Goal: Obtain resource: Download file/media

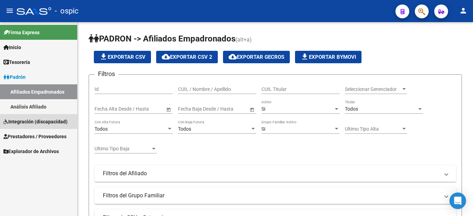
click at [35, 121] on span "Integración (discapacidad)" at bounding box center [35, 122] width 64 height 8
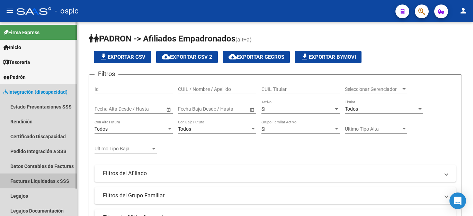
click at [44, 181] on link "Facturas Liquidadas x SSS" at bounding box center [38, 181] width 77 height 15
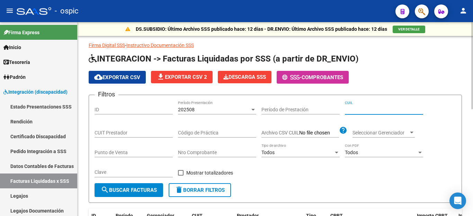
paste input "23-56625563-4"
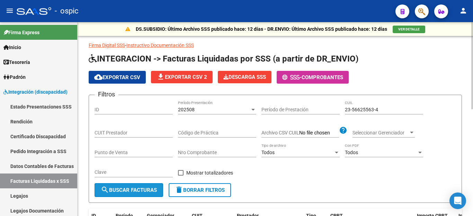
click at [123, 194] on button "search Buscar Facturas" at bounding box center [128, 190] width 69 height 14
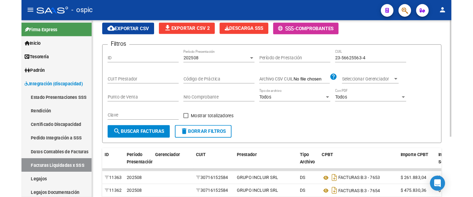
scroll to position [100, 0]
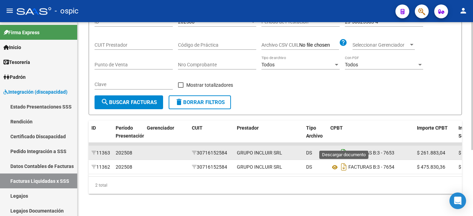
click at [345, 147] on icon "Descargar documento" at bounding box center [343, 152] width 9 height 11
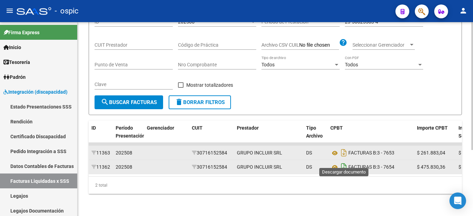
click at [342, 162] on icon "Descargar documento" at bounding box center [343, 167] width 9 height 11
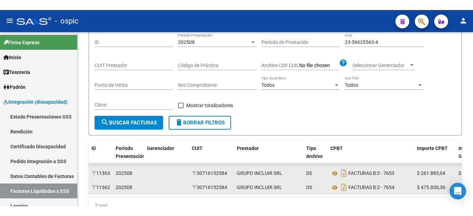
scroll to position [65, 0]
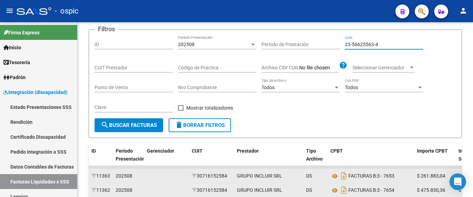
click at [360, 47] on input "23-56625563-4" at bounding box center [384, 45] width 78 height 6
click at [360, 45] on input "23-56625563-4" at bounding box center [384, 45] width 78 height 6
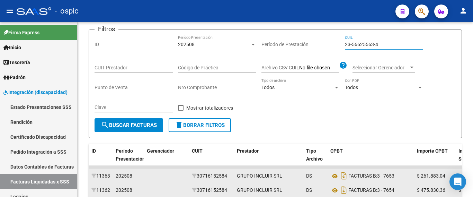
paste input "7-45491994-2"
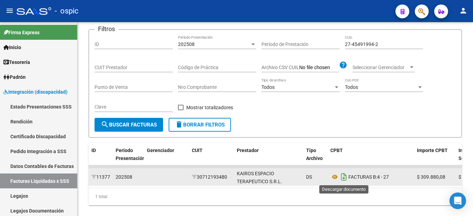
click at [344, 180] on icon "Descargar documento" at bounding box center [343, 177] width 9 height 11
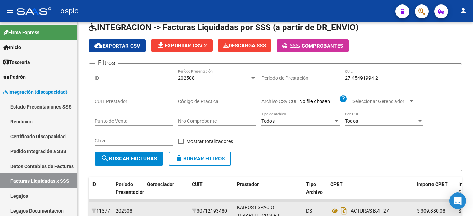
scroll to position [0, 0]
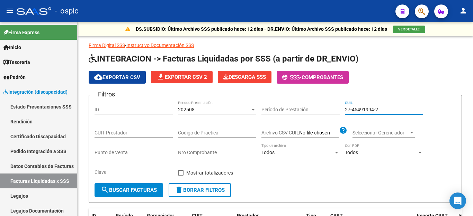
click at [367, 111] on input "27-45491994-2" at bounding box center [384, 110] width 78 height 6
paste input "59222215-4"
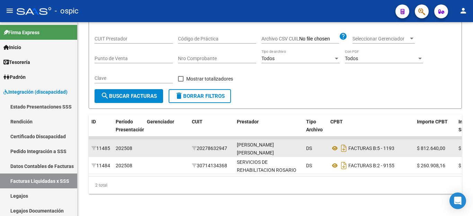
scroll to position [100, 0]
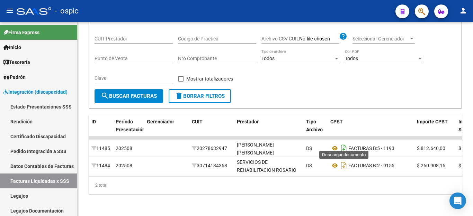
click at [345, 146] on icon "Descargar documento" at bounding box center [343, 148] width 9 height 11
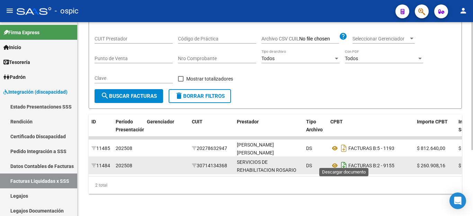
click at [343, 162] on icon "Descargar documento" at bounding box center [343, 165] width 9 height 11
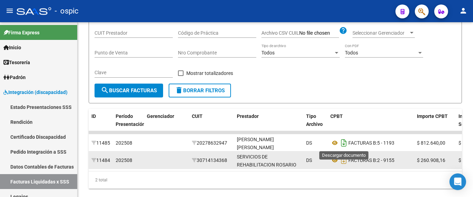
click at [344, 141] on icon "Descargar documento" at bounding box center [343, 142] width 9 height 11
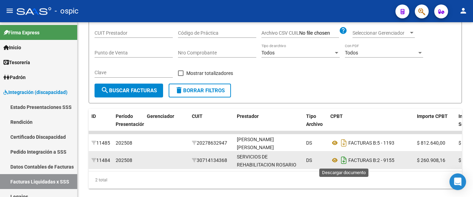
click at [340, 160] on icon "Descargar documento" at bounding box center [343, 159] width 9 height 11
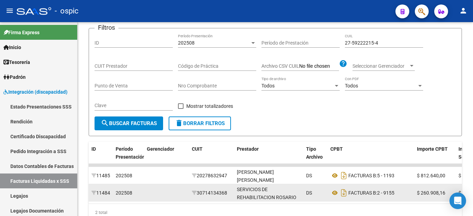
scroll to position [0, 0]
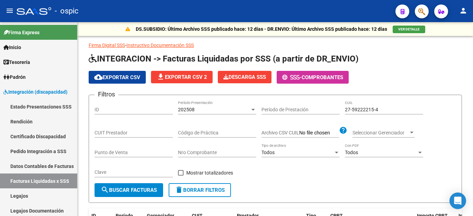
click at [357, 111] on input "27-59222215-4" at bounding box center [384, 110] width 78 height 6
paste input "0-48606160-0"
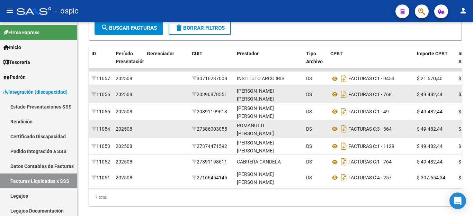
scroll to position [187, 0]
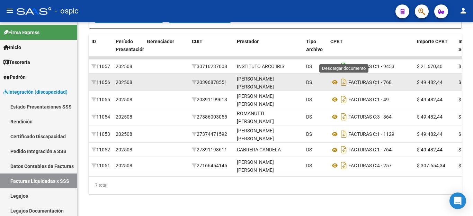
click at [343, 61] on icon "Descargar documento" at bounding box center [343, 66] width 9 height 11
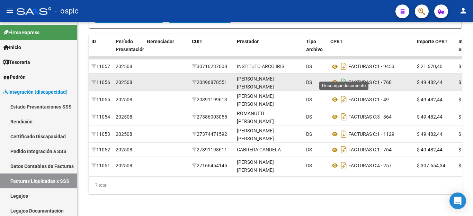
click at [343, 77] on icon "Descargar documento" at bounding box center [343, 82] width 9 height 11
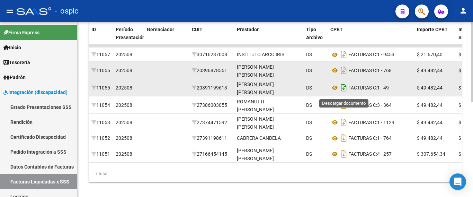
click at [343, 88] on icon "Descargar documento" at bounding box center [343, 87] width 9 height 11
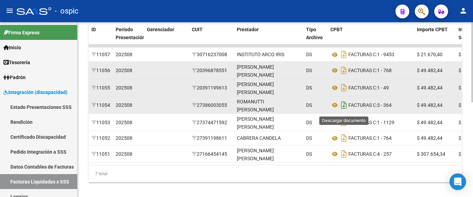
click at [344, 107] on icon "Descargar documento" at bounding box center [343, 104] width 9 height 11
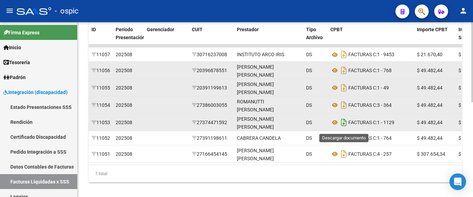
click at [345, 127] on icon "Descargar documento" at bounding box center [343, 122] width 9 height 11
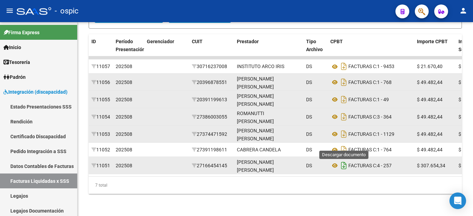
drag, startPoint x: 345, startPoint y: 144, endPoint x: 344, endPoint y: 155, distance: 11.1
click at [344, 145] on icon "Descargar documento" at bounding box center [343, 149] width 9 height 11
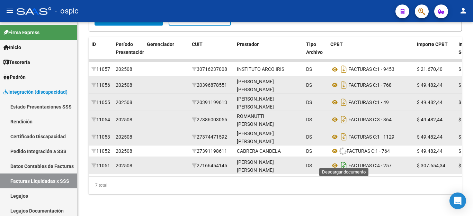
click at [345, 163] on icon "Descargar documento" at bounding box center [343, 165] width 9 height 11
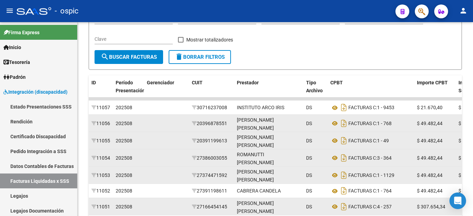
scroll to position [83, 0]
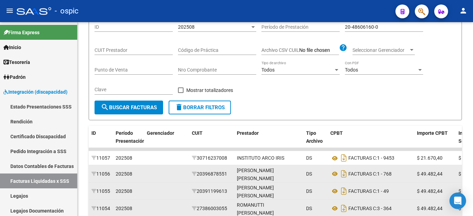
click at [359, 27] on input "20-48606160-0" at bounding box center [384, 27] width 78 height 6
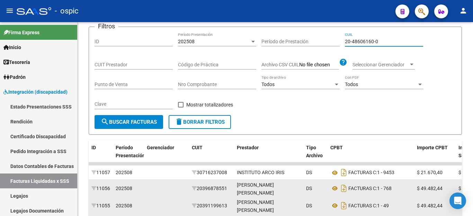
click at [359, 27] on form "Filtros ID 202508 Período Presentación Período de Prestación 20-48606160-0 CUIL…" at bounding box center [275, 81] width 373 height 108
drag, startPoint x: 359, startPoint y: 40, endPoint x: 347, endPoint y: 82, distance: 44.2
click at [347, 82] on span "Todos" at bounding box center [351, 85] width 13 height 6
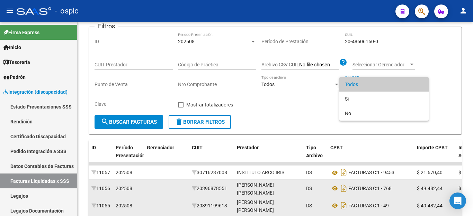
click at [356, 40] on div at bounding box center [236, 108] width 473 height 216
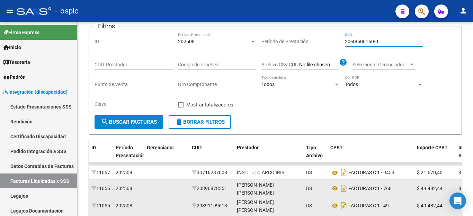
click at [356, 40] on input "20-48606160-0" at bounding box center [384, 42] width 78 height 6
paste input "3-52087327-9"
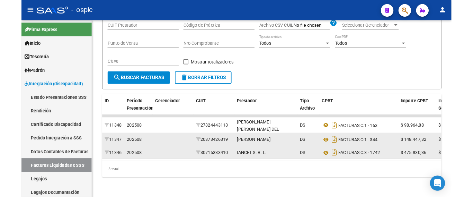
scroll to position [117, 0]
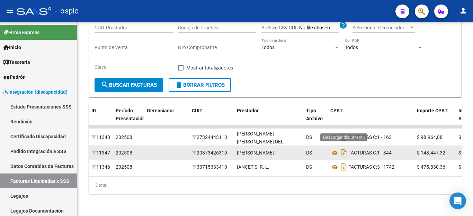
click at [343, 132] on icon "Descargar documento" at bounding box center [343, 137] width 9 height 11
click at [342, 147] on icon "Descargar documento" at bounding box center [343, 152] width 9 height 11
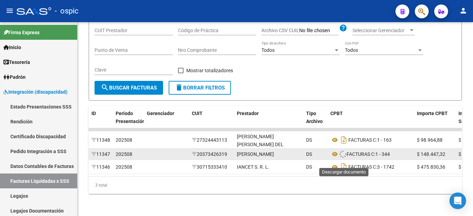
click at [343, 162] on icon "Descargar documento" at bounding box center [343, 167] width 9 height 11
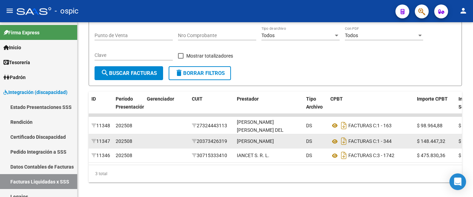
scroll to position [0, 0]
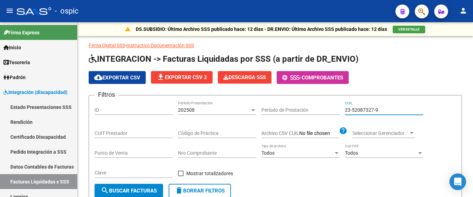
click at [365, 110] on input "23-52087327-9" at bounding box center [384, 110] width 78 height 6
paste input "0-57321523-1"
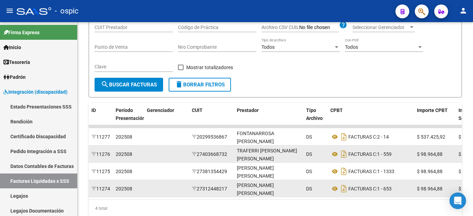
scroll to position [135, 0]
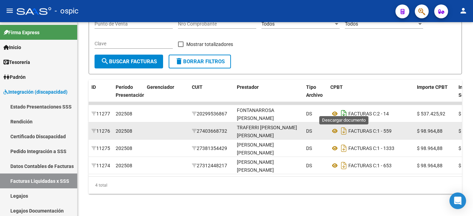
click at [345, 110] on icon "Descargar documento" at bounding box center [343, 113] width 9 height 11
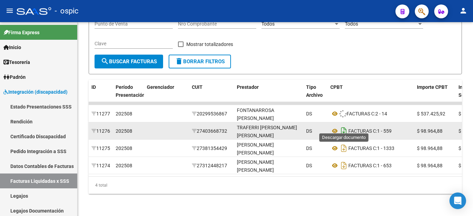
click at [343, 126] on icon "Descargar documento" at bounding box center [343, 131] width 9 height 11
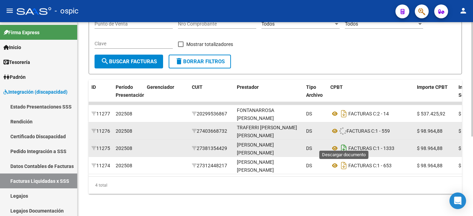
click at [343, 143] on icon "Descargar documento" at bounding box center [343, 148] width 9 height 11
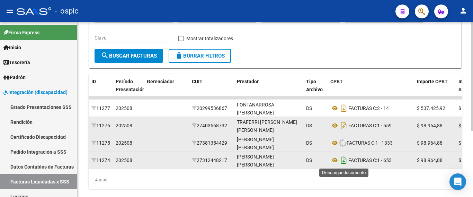
click at [345, 162] on icon "Descargar documento" at bounding box center [343, 159] width 9 height 11
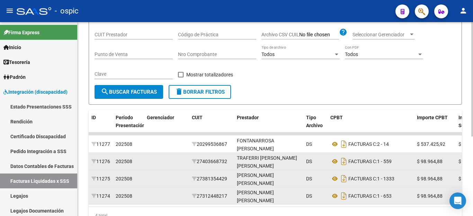
scroll to position [0, 0]
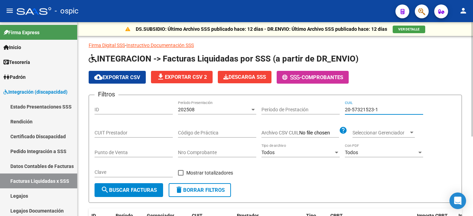
click at [365, 110] on input "20-57321523-1" at bounding box center [384, 110] width 78 height 6
paste input "42926764-2"
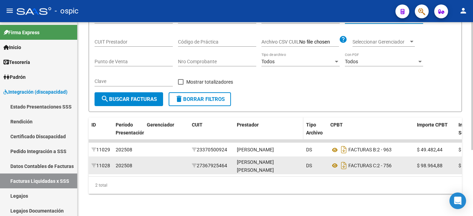
scroll to position [100, 0]
click at [344, 145] on icon "Descargar documento" at bounding box center [343, 149] width 9 height 11
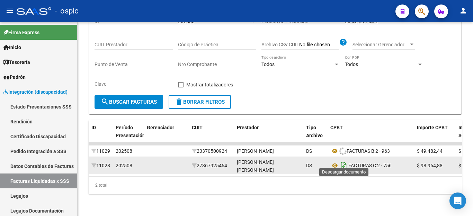
click at [344, 160] on icon "Descargar documento" at bounding box center [343, 165] width 9 height 11
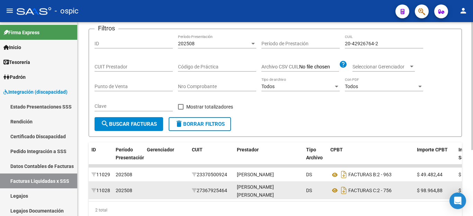
scroll to position [31, 0]
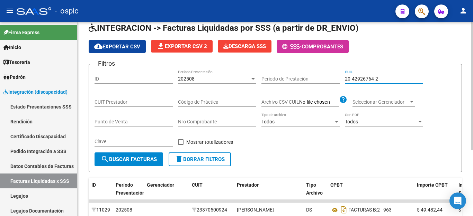
click at [368, 81] on input "20-42926764-2" at bounding box center [384, 79] width 78 height 6
paste input "8188670-9"
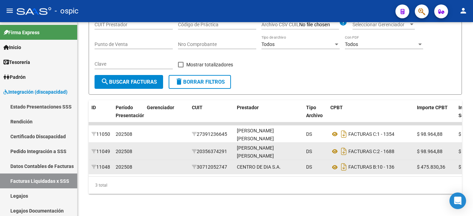
scroll to position [117, 0]
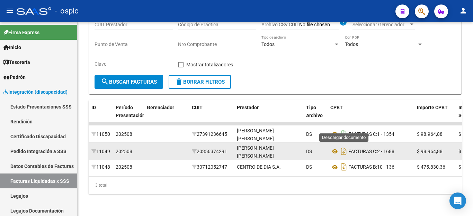
click at [343, 129] on icon "Descargar documento" at bounding box center [343, 134] width 9 height 11
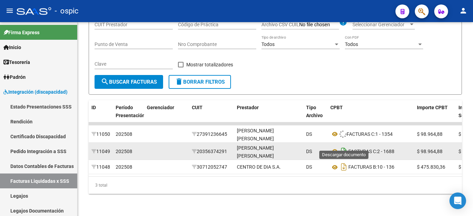
click at [343, 146] on icon "Descargar documento" at bounding box center [343, 151] width 9 height 11
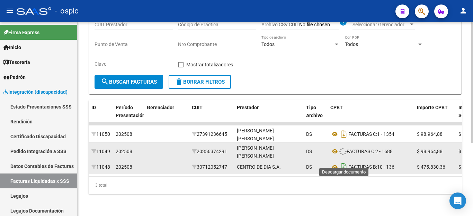
click at [344, 162] on icon "Descargar documento" at bounding box center [343, 167] width 9 height 11
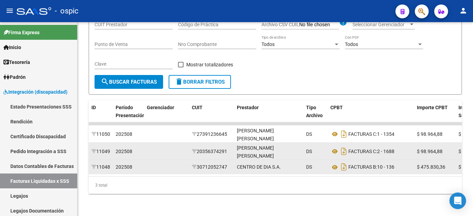
scroll to position [0, 0]
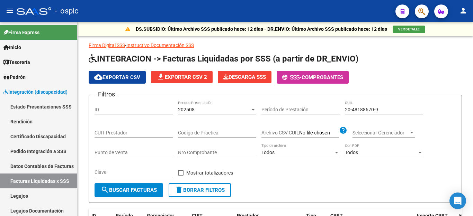
click at [341, 110] on div "Filtros ID 202508 Período Presentación Período de Prestación 20-48188670-9 CUIL…" at bounding box center [274, 142] width 361 height 83
click at [349, 109] on input "20-48188670-9" at bounding box center [384, 110] width 78 height 6
paste input "7-53037632-5"
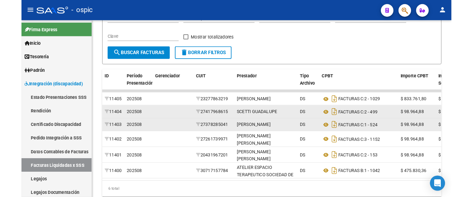
scroll to position [138, 0]
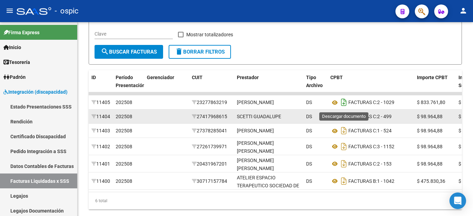
click at [344, 107] on icon "Descargar documento" at bounding box center [343, 102] width 9 height 11
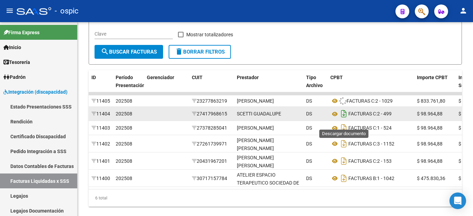
click at [345, 119] on icon "Descargar documento" at bounding box center [343, 113] width 9 height 11
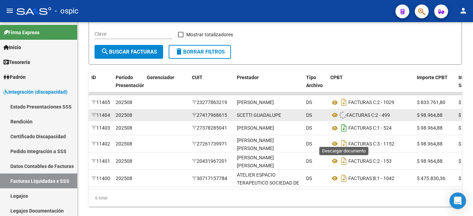
click at [342, 134] on icon "Descargar documento" at bounding box center [343, 128] width 9 height 11
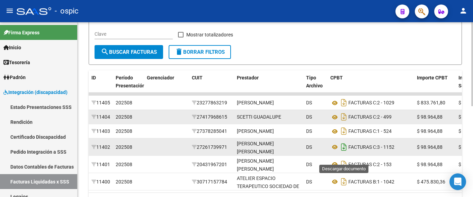
click at [345, 152] on icon "Descargar documento" at bounding box center [343, 146] width 9 height 11
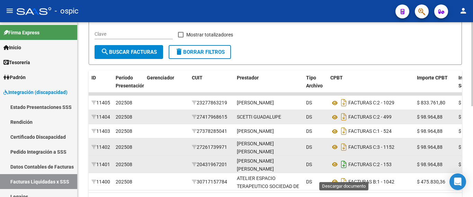
click at [343, 170] on icon "Descargar documento" at bounding box center [343, 164] width 9 height 11
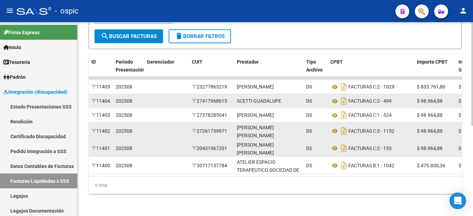
scroll to position [169, 0]
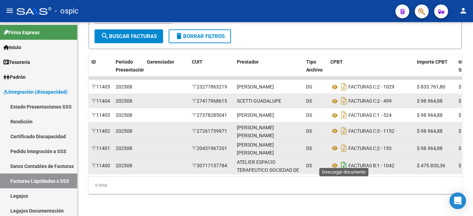
click at [344, 161] on icon "Descargar documento" at bounding box center [343, 165] width 9 height 11
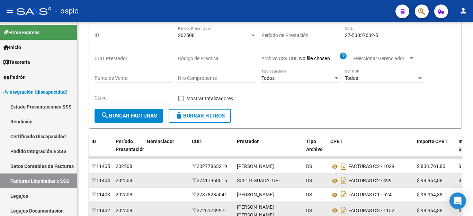
scroll to position [65, 0]
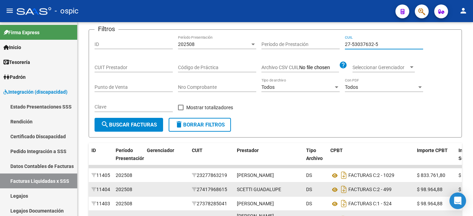
click at [368, 44] on input "27-53037632-5" at bounding box center [384, 45] width 78 height 6
paste input "0-56847507-1"
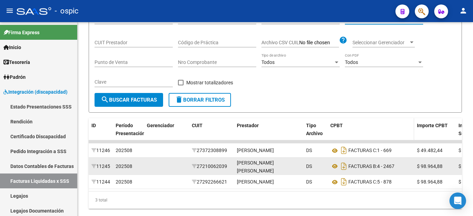
scroll to position [117, 0]
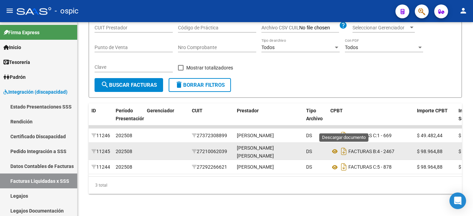
click at [347, 130] on icon "Descargar documento" at bounding box center [343, 135] width 9 height 11
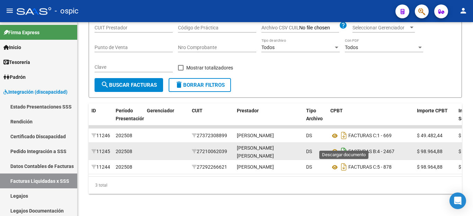
click at [346, 146] on icon "Descargar documento" at bounding box center [343, 151] width 9 height 11
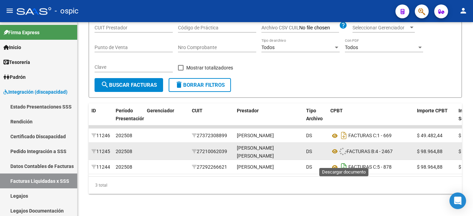
click at [344, 162] on icon "Descargar documento" at bounding box center [343, 167] width 9 height 11
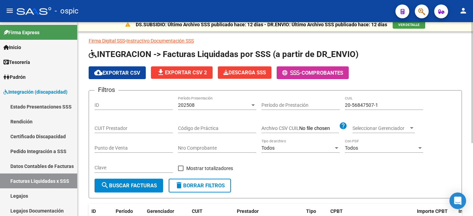
scroll to position [0, 0]
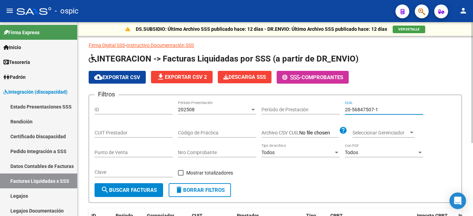
click at [358, 108] on input "20-56847507-1" at bounding box center [384, 110] width 78 height 6
click at [369, 113] on div "20-56847507-1 CUIL" at bounding box center [384, 108] width 78 height 14
click at [369, 111] on input "20-56847507-1" at bounding box center [384, 110] width 78 height 6
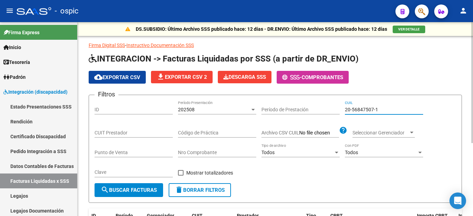
click at [369, 111] on input "20-56847507-1" at bounding box center [384, 110] width 78 height 6
paste input "7-55407294-7"
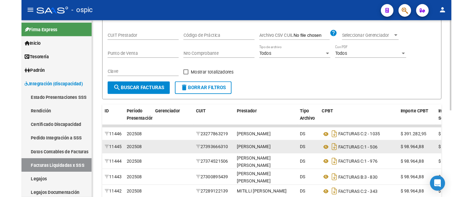
scroll to position [138, 0]
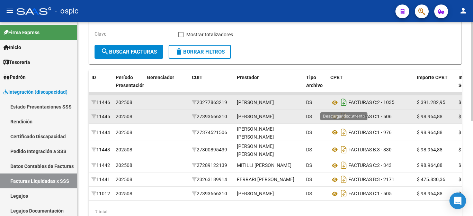
click at [344, 105] on icon "Descargar documento" at bounding box center [343, 102] width 9 height 11
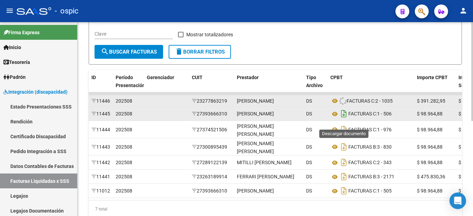
click at [343, 119] on icon "Descargar documento" at bounding box center [343, 113] width 9 height 11
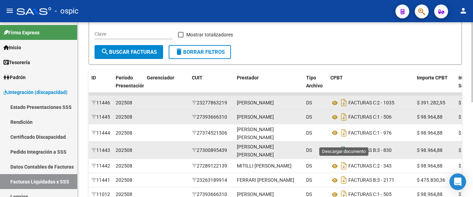
drag, startPoint x: 345, startPoint y: 140, endPoint x: 346, endPoint y: 152, distance: 12.2
click at [345, 138] on icon "Descargar documento" at bounding box center [343, 132] width 9 height 11
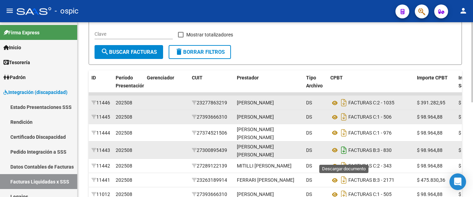
drag, startPoint x: 344, startPoint y: 160, endPoint x: 345, endPoint y: 165, distance: 5.6
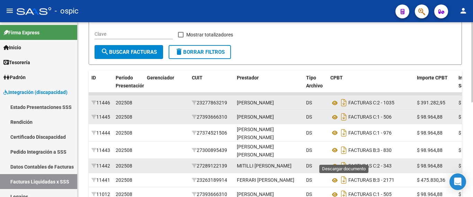
click at [344, 155] on icon "Descargar documento" at bounding box center [343, 149] width 9 height 11
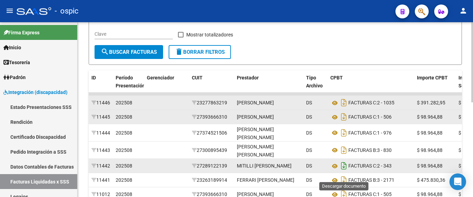
click at [345, 171] on icon "Descargar documento" at bounding box center [343, 165] width 9 height 11
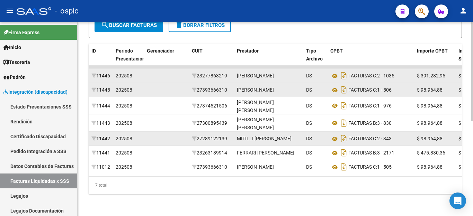
scroll to position [187, 0]
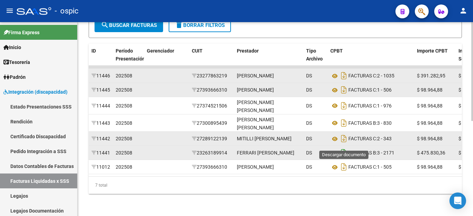
click at [342, 147] on icon "Descargar documento" at bounding box center [343, 152] width 9 height 11
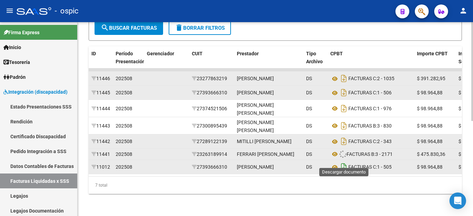
click at [341, 162] on icon "Descargar documento" at bounding box center [343, 167] width 9 height 11
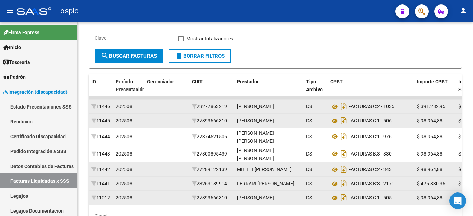
scroll to position [83, 0]
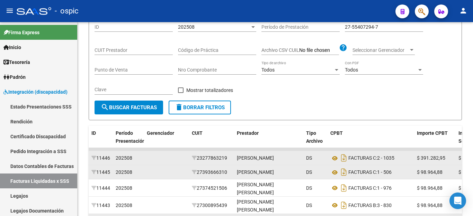
click at [370, 28] on input "27-55407294-7" at bounding box center [384, 27] width 78 height 6
paste input "0-57138077-4"
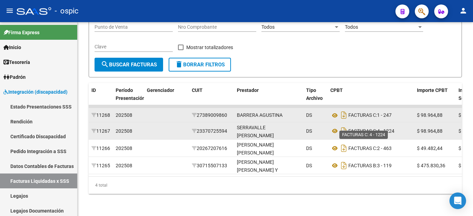
scroll to position [135, 0]
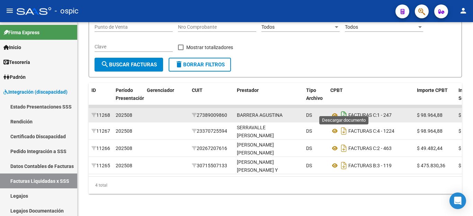
click at [346, 110] on icon "Descargar documento" at bounding box center [343, 115] width 9 height 11
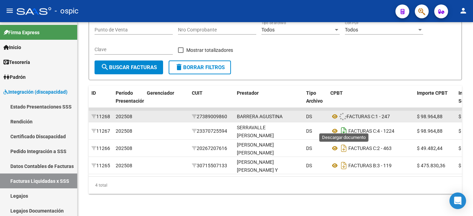
click at [346, 126] on icon "Descargar documento" at bounding box center [343, 131] width 9 height 11
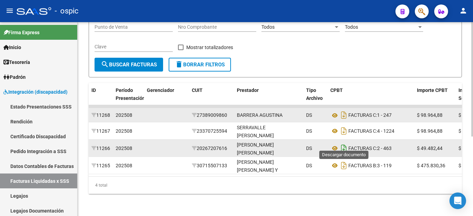
drag, startPoint x: 344, startPoint y: 143, endPoint x: 340, endPoint y: 157, distance: 14.7
click at [344, 143] on icon "Descargar documento" at bounding box center [343, 148] width 9 height 11
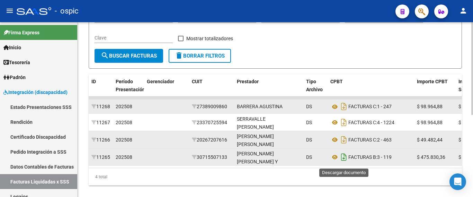
click at [342, 162] on icon "Descargar documento" at bounding box center [343, 156] width 9 height 11
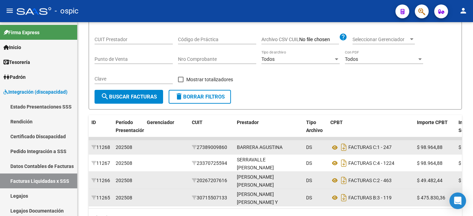
scroll to position [31, 0]
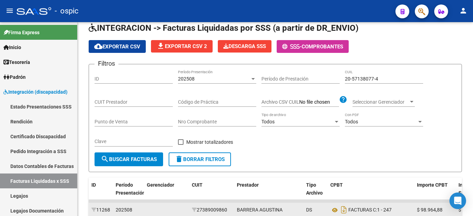
click at [379, 76] on input "20-57138077-4" at bounding box center [384, 79] width 78 height 6
paste input "2087689-9"
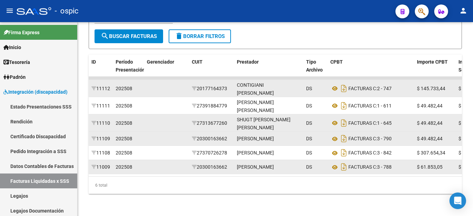
scroll to position [169, 0]
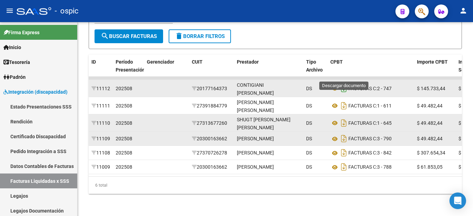
click at [343, 83] on icon "Descargar documento" at bounding box center [343, 88] width 9 height 11
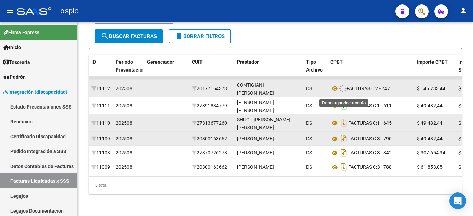
click at [342, 100] on icon "Descargar documento" at bounding box center [343, 105] width 9 height 11
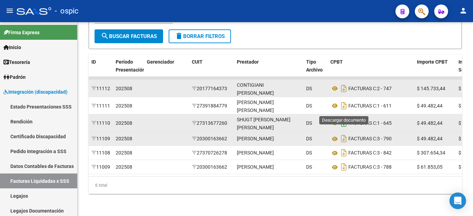
click at [344, 118] on icon "Descargar documento" at bounding box center [343, 123] width 9 height 11
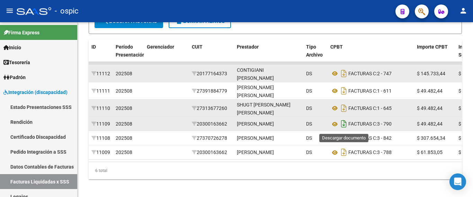
click at [345, 122] on icon "Descargar documento" at bounding box center [343, 123] width 9 height 11
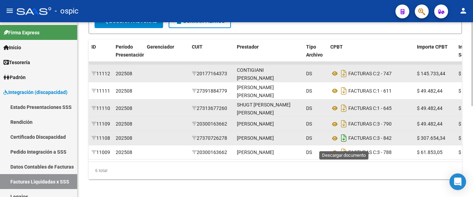
click at [346, 141] on icon "Descargar documento" at bounding box center [343, 137] width 9 height 11
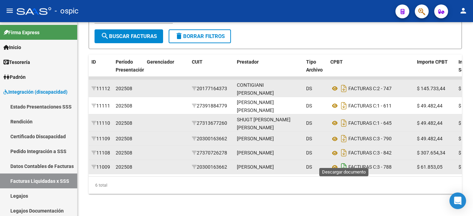
click at [344, 162] on icon "Descargar documento" at bounding box center [343, 167] width 9 height 11
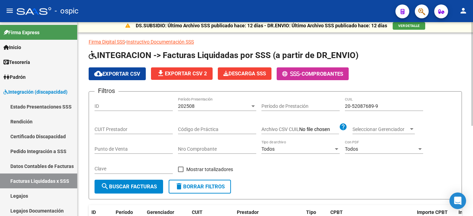
scroll to position [0, 0]
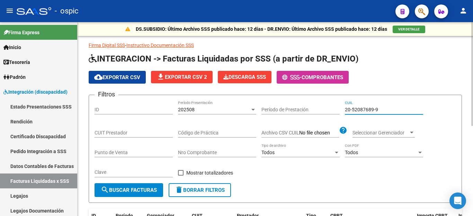
click at [365, 108] on input "20-52087689-9" at bounding box center [384, 110] width 78 height 6
paste input "8791220-2"
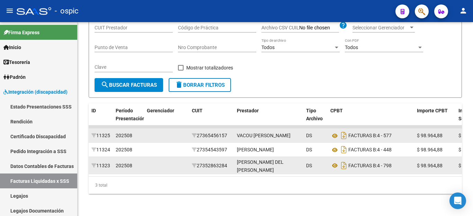
scroll to position [117, 0]
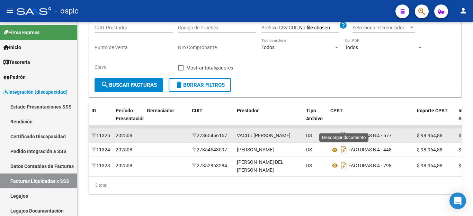
click at [343, 130] on icon "Descargar documento" at bounding box center [343, 135] width 9 height 11
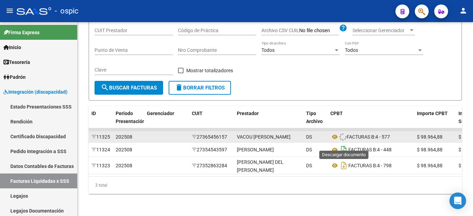
click at [345, 144] on icon "Descargar documento" at bounding box center [343, 149] width 9 height 11
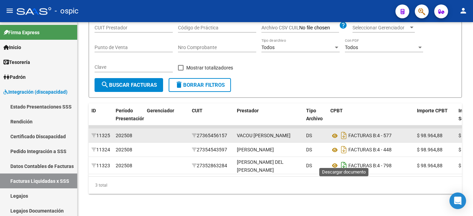
click at [344, 160] on icon "Descargar documento" at bounding box center [343, 165] width 9 height 11
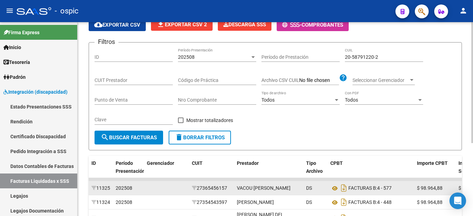
scroll to position [13, 0]
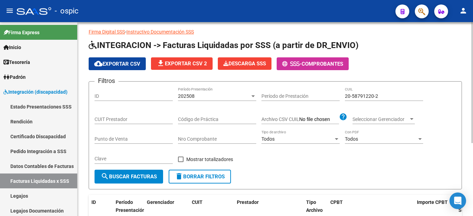
click at [356, 92] on div "20-58791220-2 CUIL" at bounding box center [384, 94] width 78 height 14
click at [356, 94] on input "20-58791220-2" at bounding box center [384, 96] width 78 height 6
paste input "2133497-6"
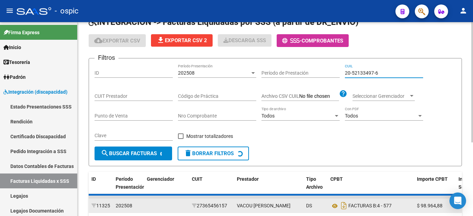
scroll to position [117, 0]
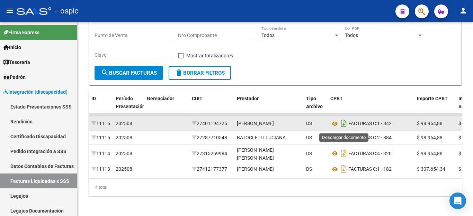
click at [343, 126] on icon "Descargar documento" at bounding box center [343, 123] width 9 height 11
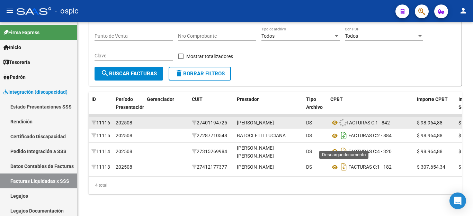
click at [345, 141] on icon "Descargar documento" at bounding box center [343, 135] width 9 height 11
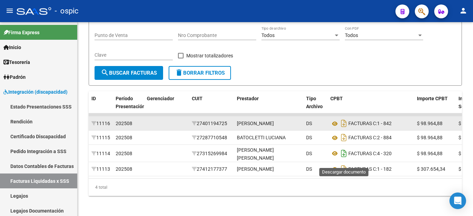
click at [345, 157] on icon "Descargar documento" at bounding box center [343, 153] width 9 height 11
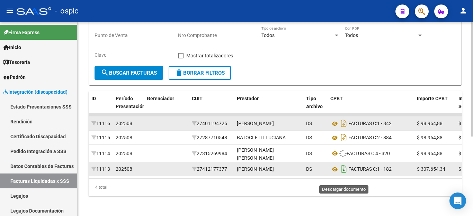
click at [343, 175] on icon "Descargar documento" at bounding box center [343, 169] width 9 height 11
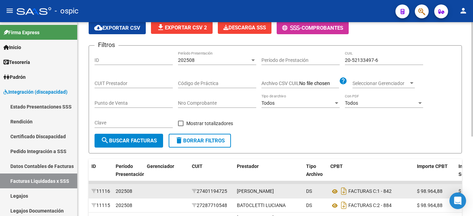
scroll to position [48, 0]
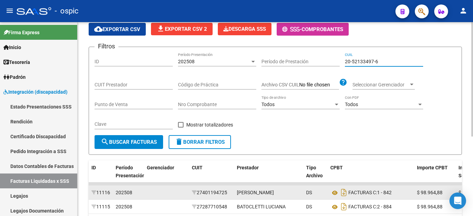
click at [368, 62] on input "20-52133497-6" at bounding box center [384, 62] width 78 height 6
paste input "49142913"
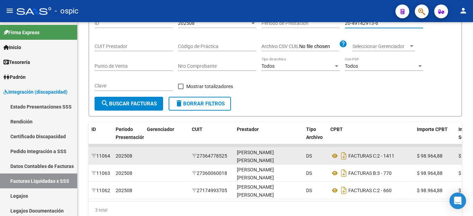
scroll to position [117, 0]
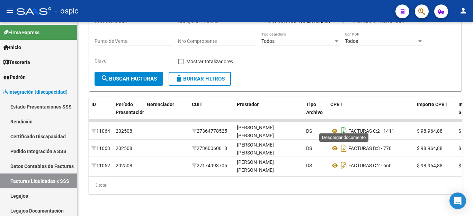
click at [346, 126] on icon "Descargar documento" at bounding box center [343, 131] width 9 height 11
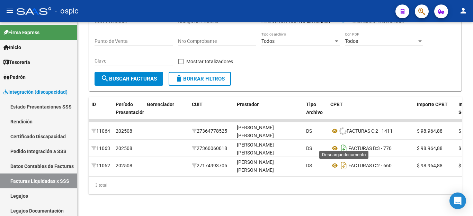
click at [344, 143] on icon "Descargar documento" at bounding box center [343, 148] width 9 height 11
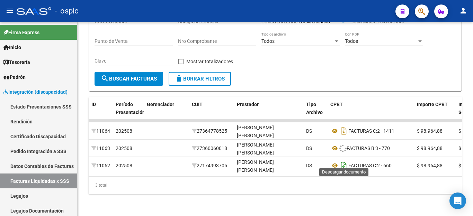
click at [344, 160] on icon "Descargar documento" at bounding box center [343, 165] width 9 height 11
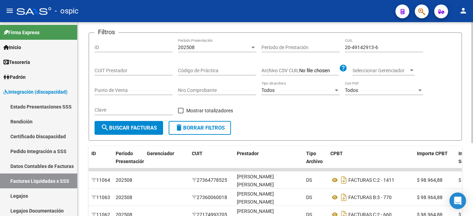
scroll to position [13, 0]
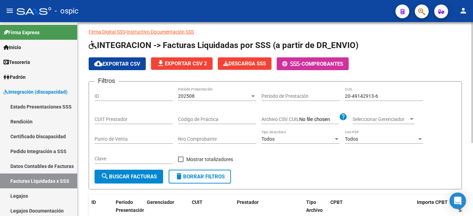
click at [363, 99] on input "20-49142913-6" at bounding box center [384, 96] width 78 height 6
paste input "8137593-3"
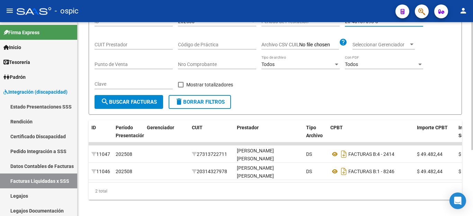
scroll to position [100, 0]
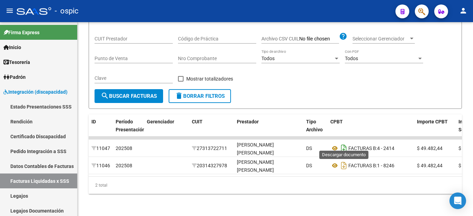
click at [347, 145] on icon "Descargar documento" at bounding box center [343, 148] width 9 height 11
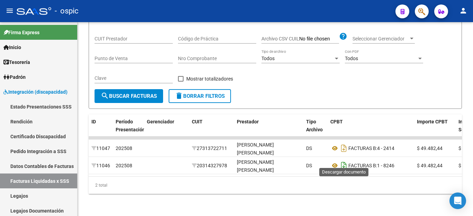
click at [346, 160] on icon "Descargar documento" at bounding box center [343, 165] width 9 height 11
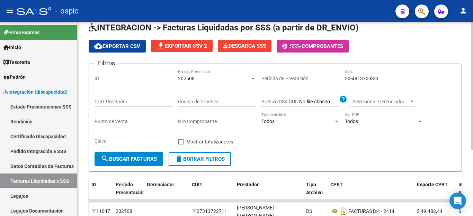
scroll to position [31, 0]
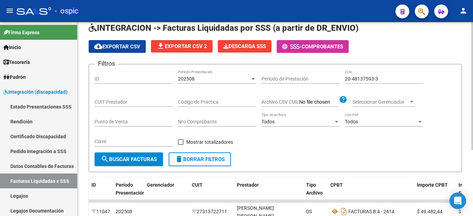
click at [364, 82] on div "20-48137593-3 CUIL" at bounding box center [384, 77] width 78 height 14
click at [364, 79] on input "20-48137593-3" at bounding box center [384, 79] width 78 height 6
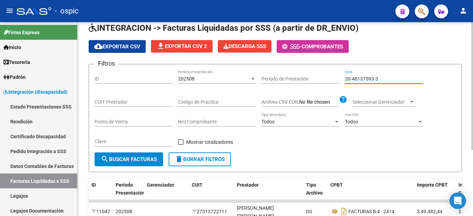
click at [364, 79] on input "20-48137593-3" at bounding box center [384, 79] width 78 height 6
paste input "5804831"
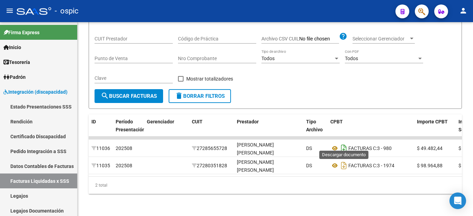
click at [344, 143] on icon "Descargar documento" at bounding box center [343, 148] width 9 height 11
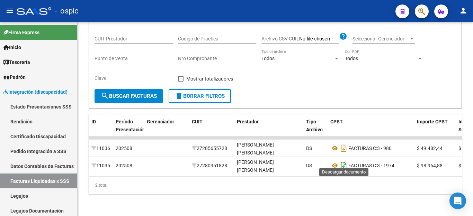
click at [342, 162] on icon "Descargar documento" at bounding box center [343, 165] width 9 height 11
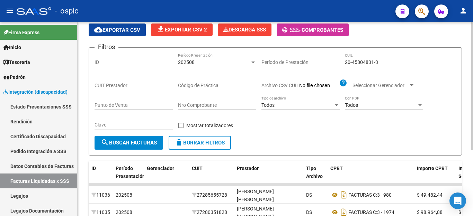
scroll to position [0, 0]
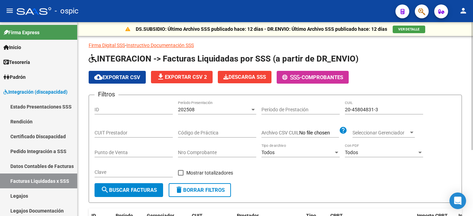
click at [346, 111] on input "20-45804831-3" at bounding box center [384, 110] width 78 height 6
paste input "3-31459268-9"
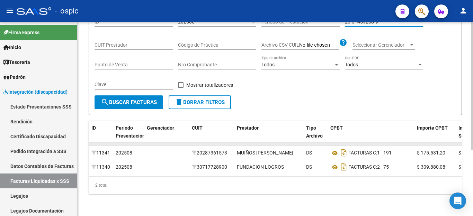
scroll to position [100, 0]
click at [345, 147] on icon "Descargar documento" at bounding box center [343, 152] width 9 height 11
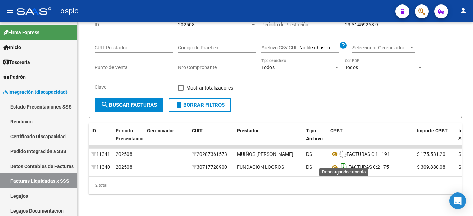
click at [343, 162] on icon "Descargar documento" at bounding box center [343, 167] width 9 height 11
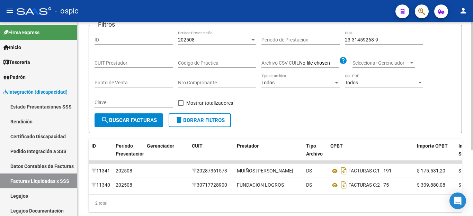
scroll to position [31, 0]
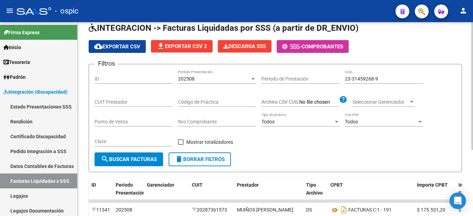
click at [377, 75] on div "23-31459268-9 CUIL" at bounding box center [384, 77] width 78 height 14
click at [377, 76] on input "23-31459268-9" at bounding box center [384, 79] width 78 height 6
paste input "7-54121380-0"
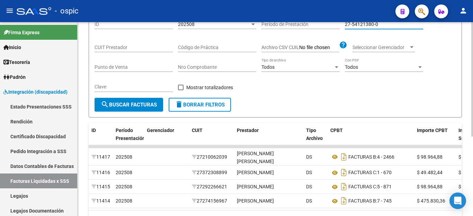
scroll to position [135, 0]
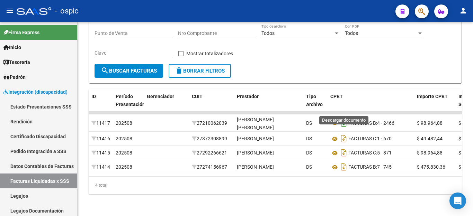
click at [345, 118] on icon "Descargar documento" at bounding box center [343, 123] width 9 height 11
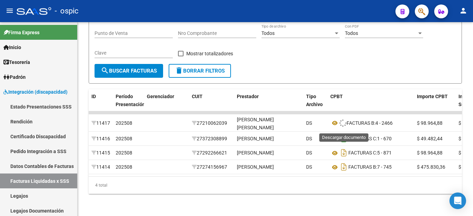
click at [345, 133] on icon "Descargar documento" at bounding box center [343, 138] width 9 height 11
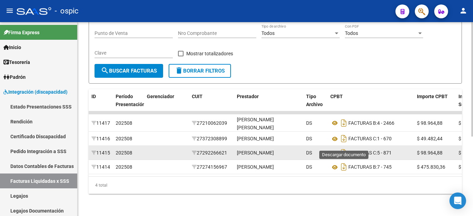
drag, startPoint x: 345, startPoint y: 143, endPoint x: 345, endPoint y: 151, distance: 8.0
click at [345, 147] on icon "Descargar documento" at bounding box center [343, 152] width 9 height 11
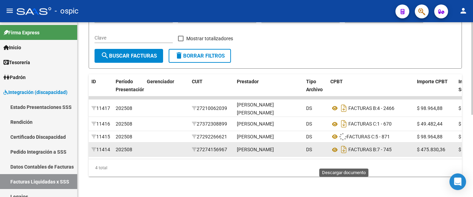
click at [345, 155] on icon "Descargar documento" at bounding box center [343, 149] width 9 height 11
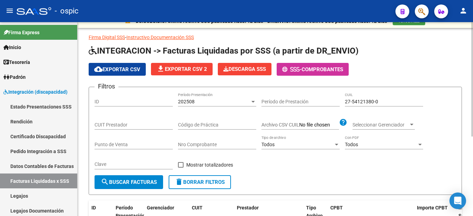
scroll to position [0, 0]
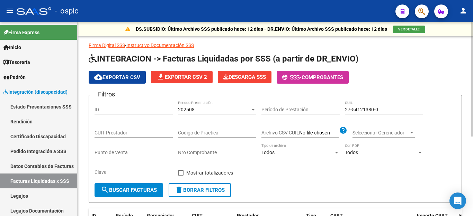
click at [365, 105] on div "27-54121380-0 CUIL" at bounding box center [384, 108] width 78 height 14
click at [365, 107] on input "27-54121380-0" at bounding box center [384, 110] width 78 height 6
paste input "0-58776515-3"
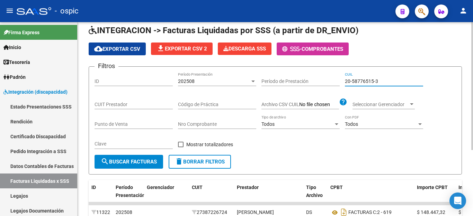
scroll to position [100, 0]
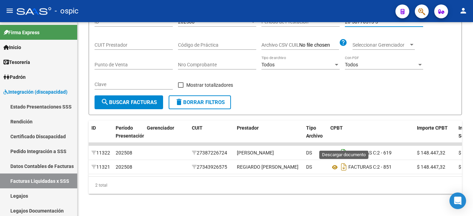
click at [342, 147] on icon "Descargar documento" at bounding box center [343, 152] width 9 height 11
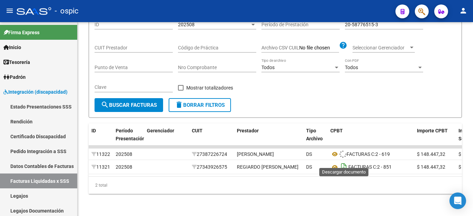
click at [344, 162] on icon "Descargar documento" at bounding box center [343, 167] width 9 height 11
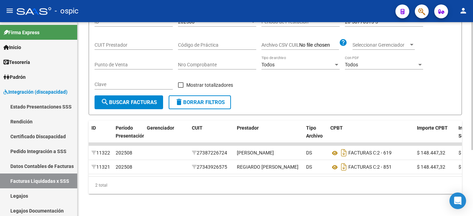
scroll to position [65, 0]
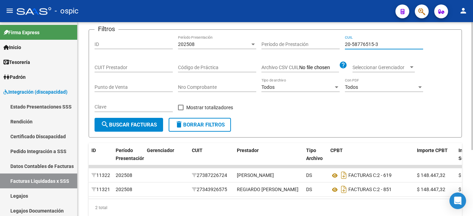
click at [372, 43] on input "20-58776515-3" at bounding box center [384, 45] width 78 height 6
paste input "4199571-5"
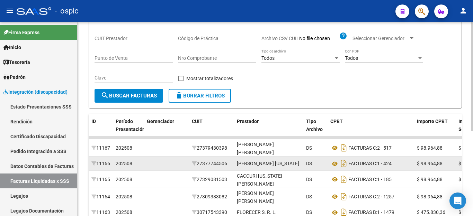
scroll to position [135, 0]
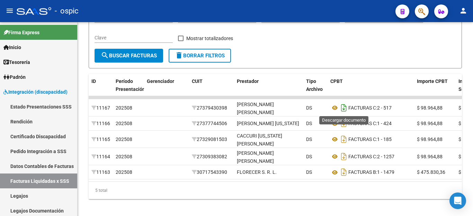
click at [344, 111] on icon "Descargar documento" at bounding box center [343, 107] width 9 height 11
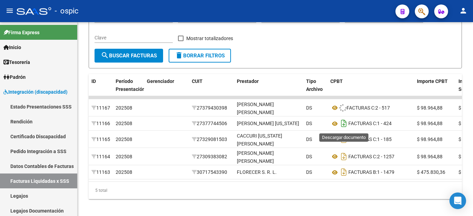
click at [342, 125] on icon "Descargar documento" at bounding box center [343, 123] width 9 height 11
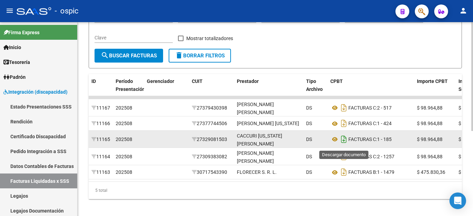
click at [344, 145] on icon "Descargar documento" at bounding box center [343, 139] width 9 height 11
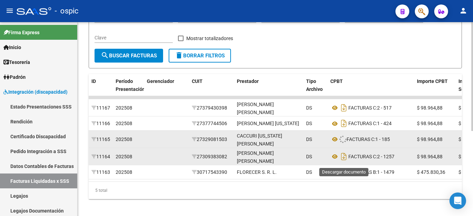
drag, startPoint x: 344, startPoint y: 159, endPoint x: 344, endPoint y: 166, distance: 7.3
click at [344, 159] on icon "Descargar documento" at bounding box center [343, 156] width 9 height 11
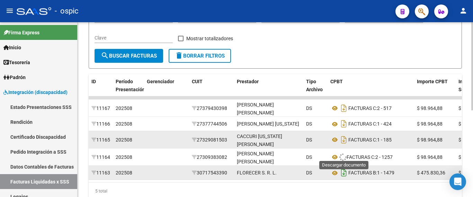
click at [345, 174] on icon "Descargar documento" at bounding box center [343, 172] width 9 height 11
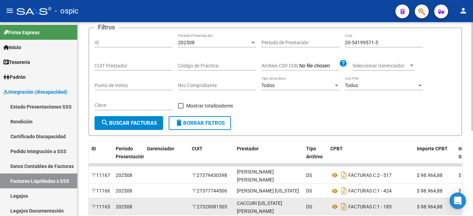
scroll to position [31, 0]
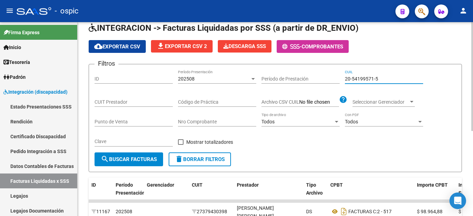
click at [360, 78] on input "20-54199571-5" at bounding box center [384, 79] width 78 height 6
paste input "8327649-2"
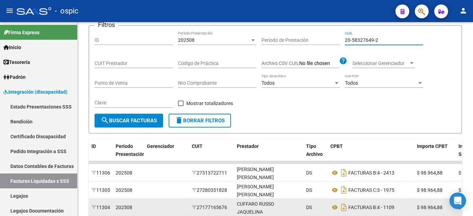
scroll to position [135, 0]
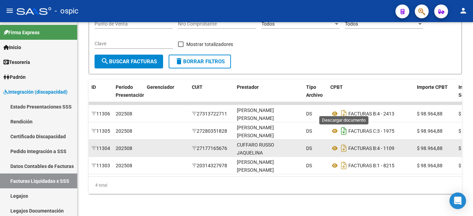
drag, startPoint x: 345, startPoint y: 110, endPoint x: 341, endPoint y: 121, distance: 11.3
click at [344, 110] on icon "Descargar documento" at bounding box center [343, 113] width 9 height 11
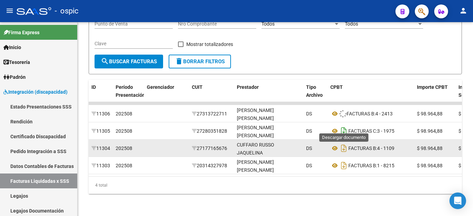
drag, startPoint x: 341, startPoint y: 123, endPoint x: 341, endPoint y: 133, distance: 10.4
click at [341, 126] on icon "Descargar documento" at bounding box center [343, 131] width 9 height 11
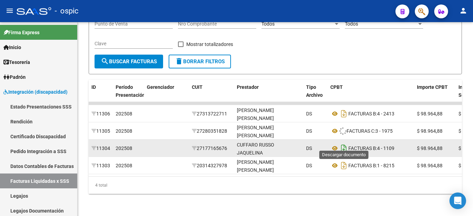
click at [342, 143] on icon "Descargar documento" at bounding box center [343, 148] width 9 height 11
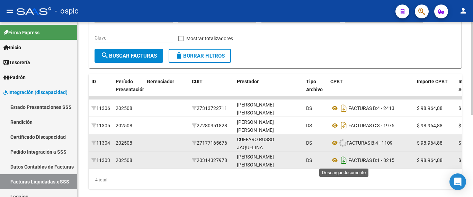
click at [345, 160] on icon "Descargar documento" at bounding box center [343, 159] width 9 height 11
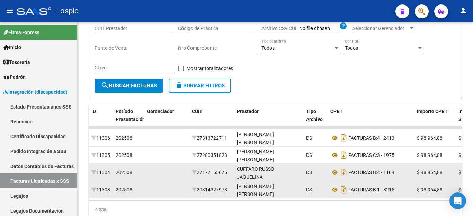
scroll to position [65, 0]
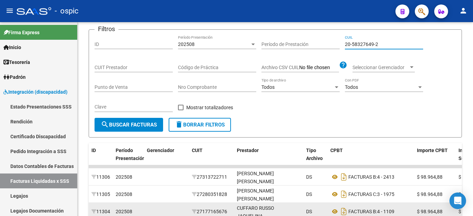
click at [369, 42] on input "20-58327649-2" at bounding box center [384, 45] width 78 height 6
paste input "829022-1"
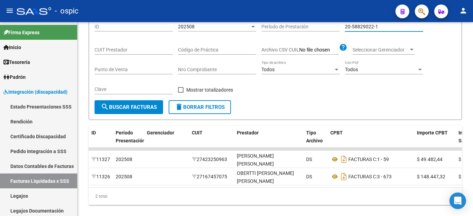
scroll to position [100, 0]
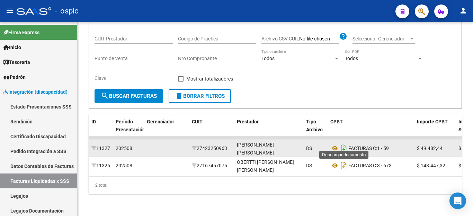
click at [343, 143] on icon "Descargar documento" at bounding box center [343, 148] width 9 height 11
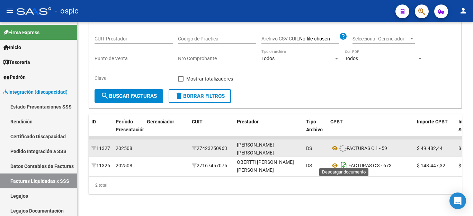
click at [341, 164] on icon "Descargar documento" at bounding box center [343, 165] width 9 height 11
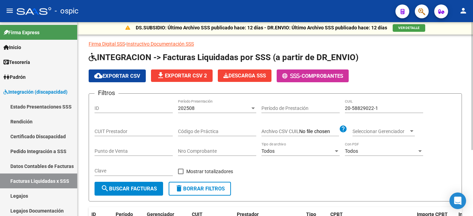
scroll to position [0, 0]
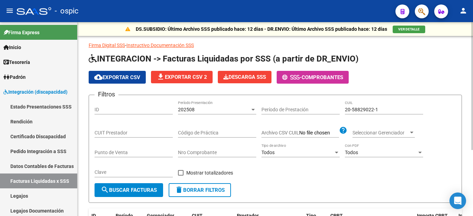
click at [377, 110] on input "20-58829022-1" at bounding box center [384, 110] width 78 height 6
paste input "7-55360017-6"
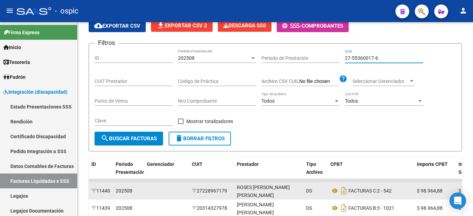
scroll to position [152, 0]
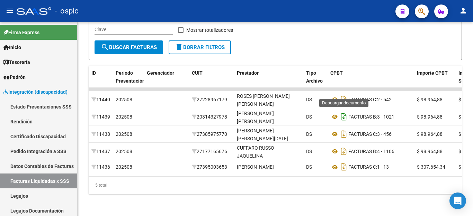
drag, startPoint x: 344, startPoint y: 92, endPoint x: 343, endPoint y: 110, distance: 17.7
click at [344, 94] on icon "Descargar documento" at bounding box center [343, 99] width 9 height 11
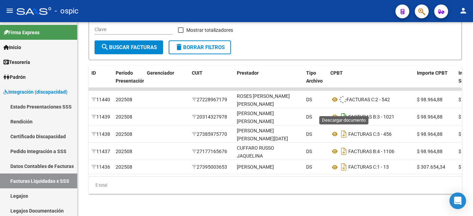
click at [344, 112] on icon "Descargar documento" at bounding box center [343, 116] width 9 height 11
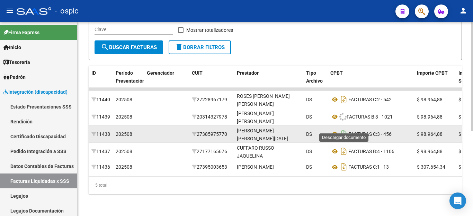
click at [344, 129] on icon "Descargar documento" at bounding box center [343, 134] width 9 height 11
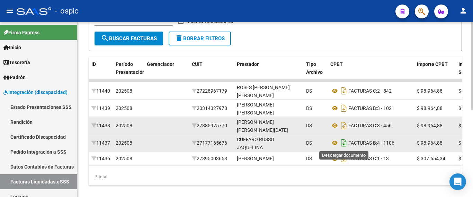
click at [343, 142] on icon "Descargar documento" at bounding box center [343, 142] width 9 height 11
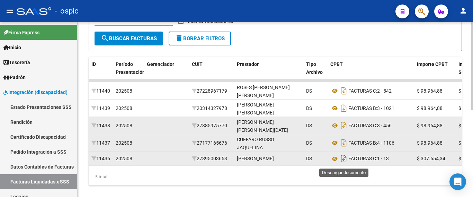
click at [341, 159] on icon "Descargar documento" at bounding box center [343, 158] width 9 height 11
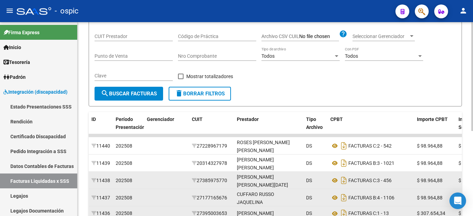
scroll to position [13, 0]
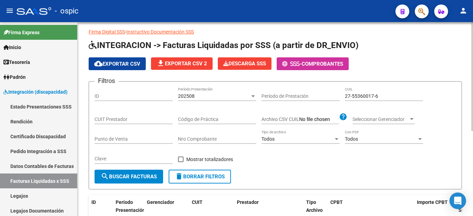
click at [355, 98] on input "27-55360017-6" at bounding box center [384, 96] width 78 height 6
paste input "0-55098266-9"
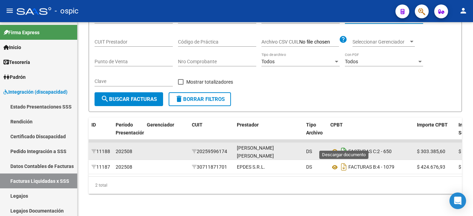
click at [344, 146] on icon "Descargar documento" at bounding box center [343, 151] width 9 height 11
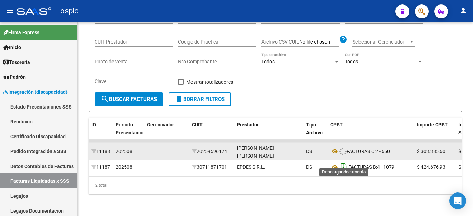
click at [345, 163] on icon "Descargar documento" at bounding box center [343, 167] width 9 height 11
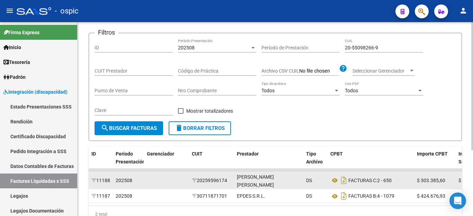
scroll to position [0, 0]
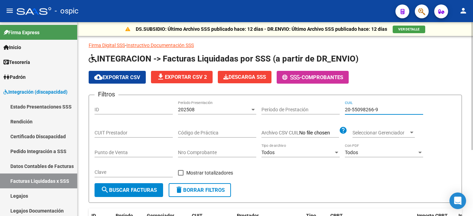
click at [359, 112] on input "20-55098266-9" at bounding box center [384, 110] width 78 height 6
paste input "4336370-8"
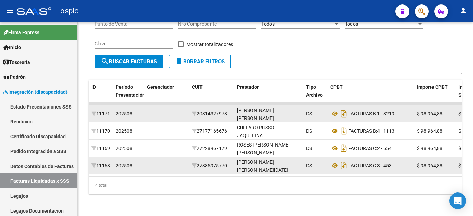
scroll to position [135, 0]
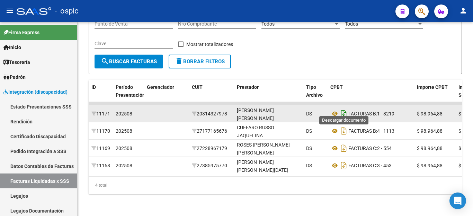
click at [345, 109] on icon "Descargar documento" at bounding box center [343, 113] width 9 height 11
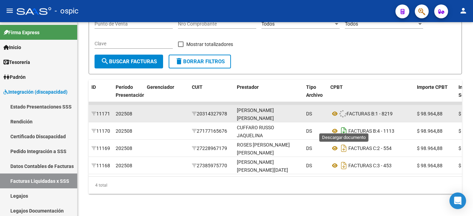
click at [346, 126] on icon "Descargar documento" at bounding box center [343, 131] width 9 height 11
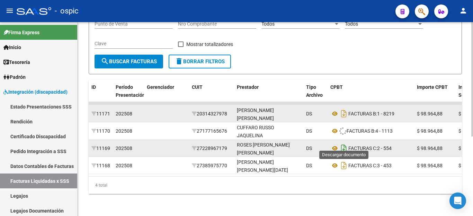
click at [344, 143] on icon "Descargar documento" at bounding box center [343, 148] width 9 height 11
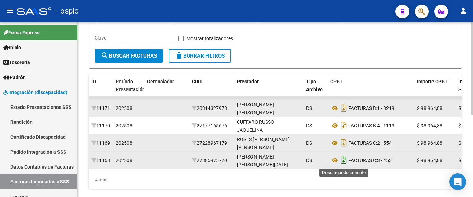
click at [344, 161] on icon "Descargar documento" at bounding box center [343, 159] width 9 height 11
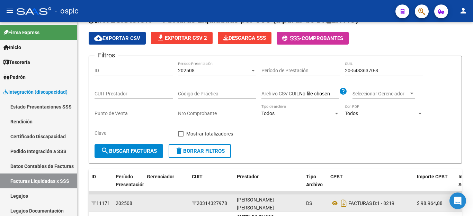
scroll to position [31, 0]
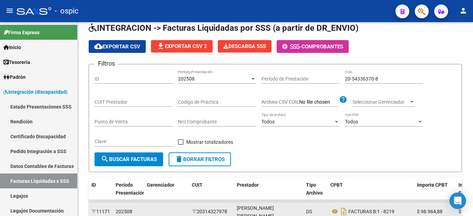
click at [375, 81] on input "20-54336370-8" at bounding box center [384, 79] width 78 height 6
paste input "7-53772199-0"
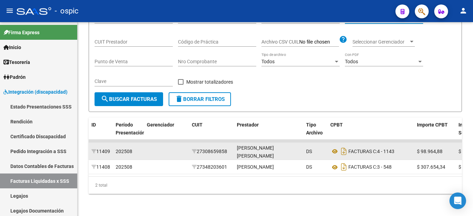
scroll to position [100, 0]
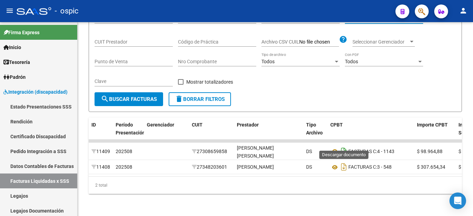
click at [343, 146] on icon "Descargar documento" at bounding box center [343, 151] width 9 height 11
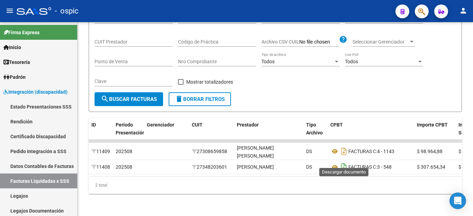
click at [346, 162] on icon "Descargar documento" at bounding box center [343, 167] width 9 height 11
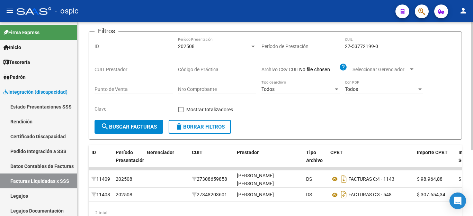
scroll to position [0, 0]
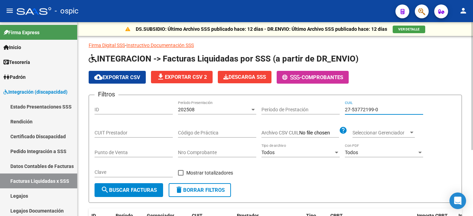
click at [357, 109] on input "27-53772199-0" at bounding box center [384, 110] width 78 height 6
paste input "0-50756713-5"
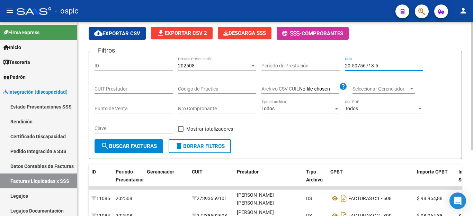
scroll to position [100, 0]
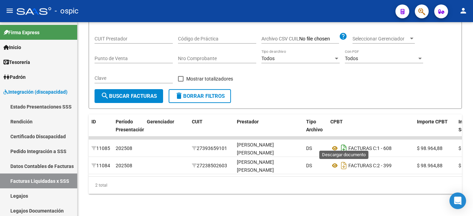
click at [343, 144] on icon "Descargar documento" at bounding box center [343, 148] width 9 height 11
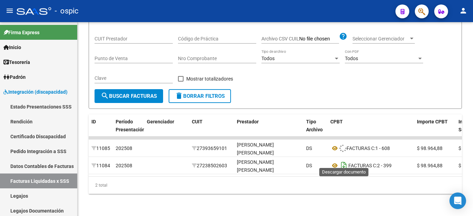
click at [343, 160] on icon "Descargar documento" at bounding box center [343, 165] width 9 height 11
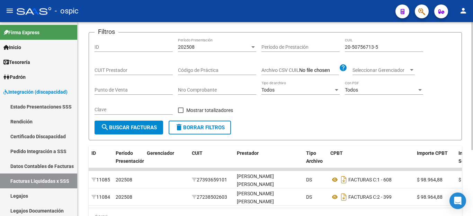
scroll to position [0, 0]
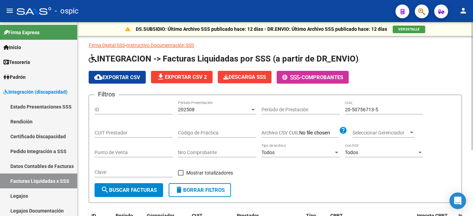
click at [356, 106] on div "20-50756713-5 CUIL" at bounding box center [384, 108] width 78 height 14
click at [356, 107] on div "20-50756713-5 CUIL" at bounding box center [384, 108] width 78 height 14
click at [356, 108] on input "20-50756713-5" at bounding box center [384, 110] width 78 height 6
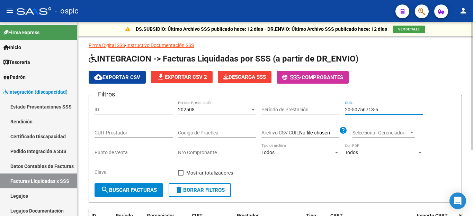
paste input "45213796-9"
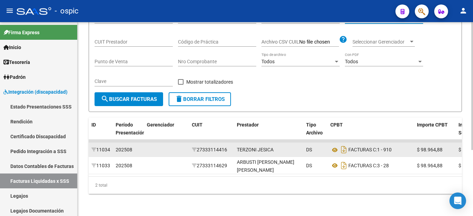
scroll to position [100, 0]
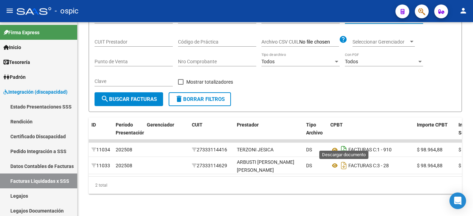
click at [345, 144] on icon "Descargar documento" at bounding box center [343, 149] width 9 height 11
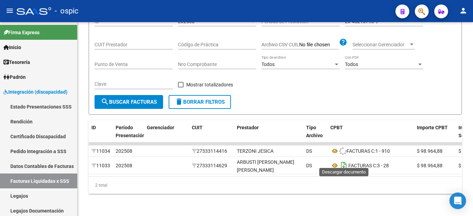
click at [344, 160] on icon "Descargar documento" at bounding box center [343, 165] width 9 height 11
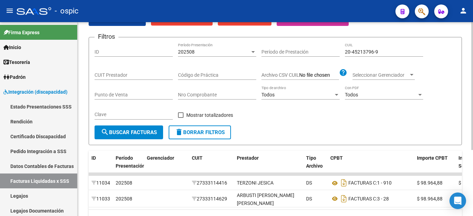
scroll to position [0, 0]
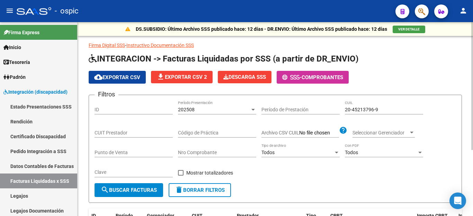
click at [355, 109] on input "20-45213796-9" at bounding box center [384, 110] width 78 height 6
paste input "58241965-6"
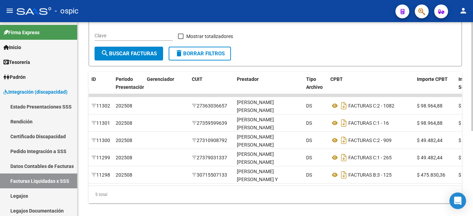
scroll to position [138, 0]
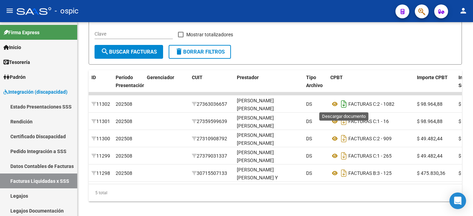
click at [344, 107] on icon "Descargar documento" at bounding box center [343, 104] width 9 height 11
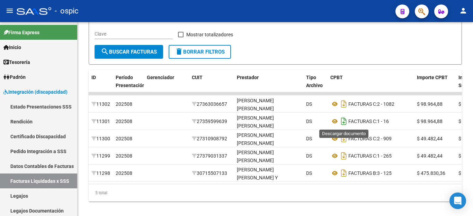
click at [344, 118] on icon "Descargar documento" at bounding box center [343, 121] width 9 height 11
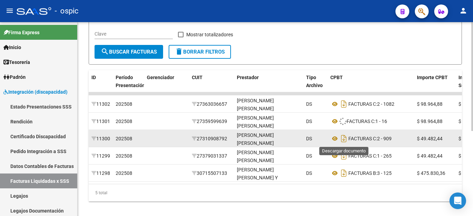
drag, startPoint x: 344, startPoint y: 135, endPoint x: 342, endPoint y: 146, distance: 10.9
click at [344, 135] on icon "Descargar documento" at bounding box center [343, 138] width 9 height 11
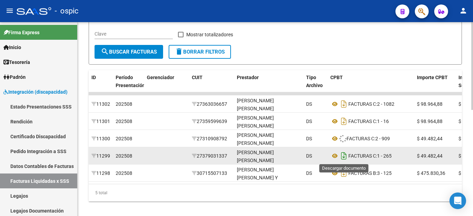
click at [342, 154] on icon "Descargar documento" at bounding box center [343, 156] width 9 height 11
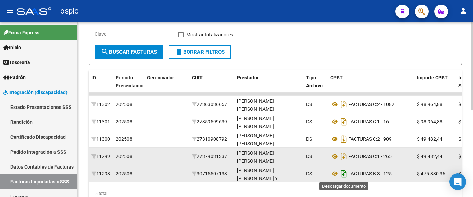
click at [340, 172] on icon "Descargar documento" at bounding box center [343, 173] width 9 height 11
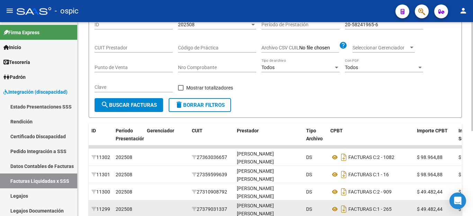
scroll to position [0, 0]
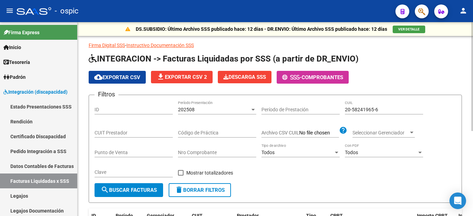
click at [370, 106] on div "20-58241965-6 CUIL" at bounding box center [384, 108] width 78 height 14
click at [370, 107] on input "20-58241965-6" at bounding box center [384, 110] width 78 height 6
click at [362, 110] on input "20-58241965-6" at bounding box center [384, 110] width 78 height 6
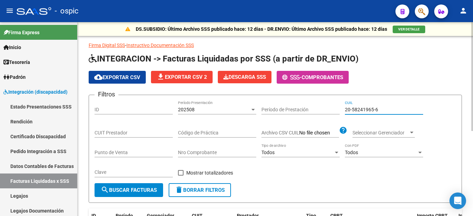
click at [362, 110] on input "20-58241965-6" at bounding box center [384, 110] width 78 height 6
paste input "5311567-2"
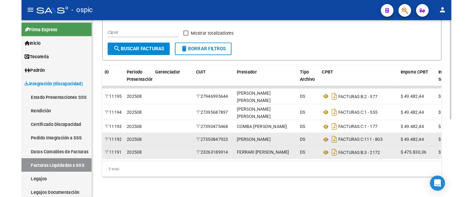
scroll to position [138, 0]
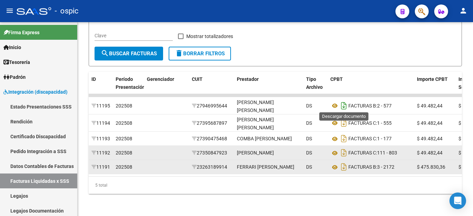
click at [344, 105] on icon "Descargar documento" at bounding box center [343, 105] width 9 height 11
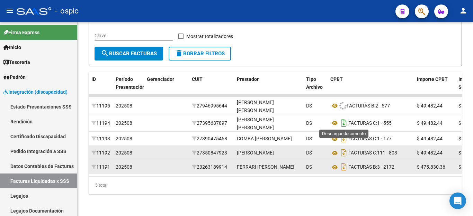
click at [343, 120] on icon "Descargar documento" at bounding box center [343, 123] width 9 height 11
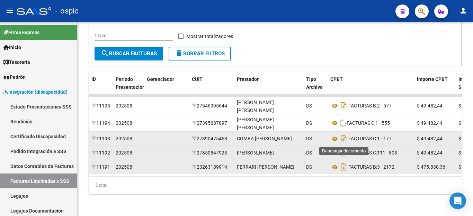
drag, startPoint x: 345, startPoint y: 137, endPoint x: 345, endPoint y: 144, distance: 6.2
click at [345, 138] on icon "Descargar documento" at bounding box center [343, 138] width 9 height 11
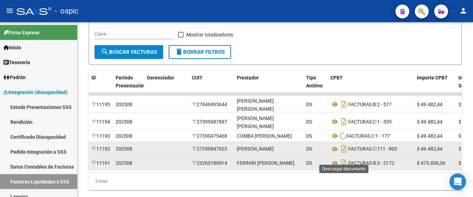
drag, startPoint x: 345, startPoint y: 154, endPoint x: 345, endPoint y: 161, distance: 6.6
click at [345, 154] on icon "Descargar documento" at bounding box center [343, 148] width 9 height 11
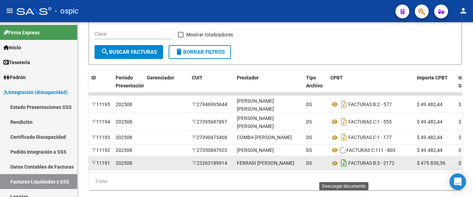
click at [345, 168] on icon "Descargar documento" at bounding box center [343, 162] width 9 height 11
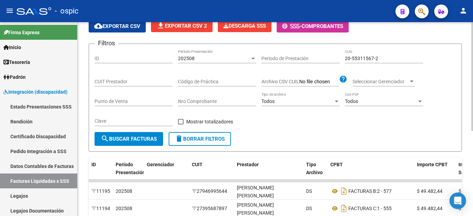
scroll to position [48, 0]
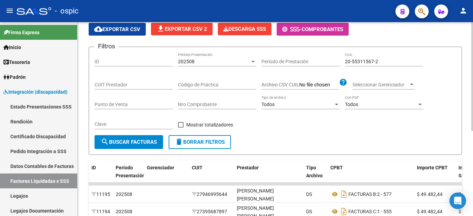
click at [372, 60] on input "20-55311567-2" at bounding box center [384, 62] width 78 height 6
paste input "1324847-5"
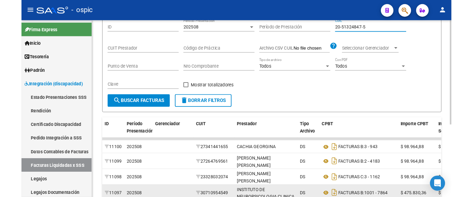
scroll to position [135, 0]
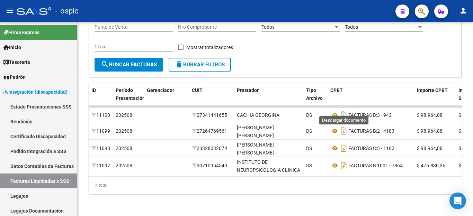
click at [341, 110] on icon "Descargar documento" at bounding box center [343, 115] width 9 height 11
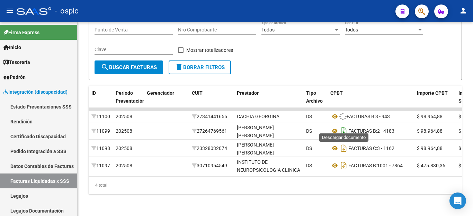
click at [343, 126] on icon "Descargar documento" at bounding box center [343, 131] width 9 height 11
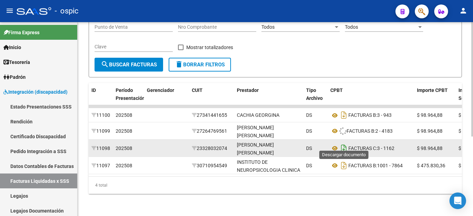
click at [343, 143] on icon "Descargar documento" at bounding box center [343, 148] width 9 height 11
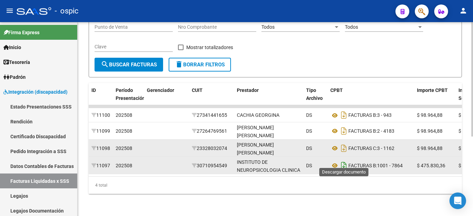
click at [343, 160] on icon "Descargar documento" at bounding box center [343, 165] width 9 height 11
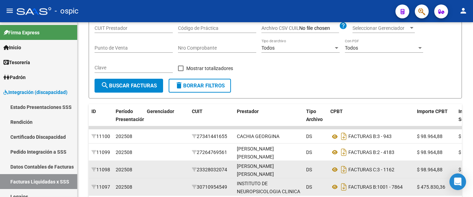
scroll to position [31, 0]
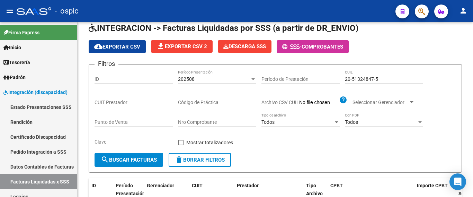
click at [363, 78] on input "20-51324847-5" at bounding box center [384, 79] width 78 height 6
paste input "21579526-9"
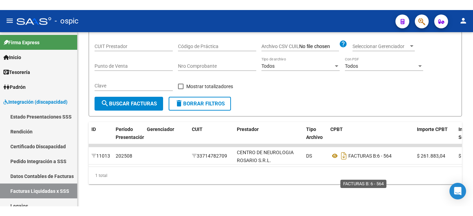
scroll to position [102, 0]
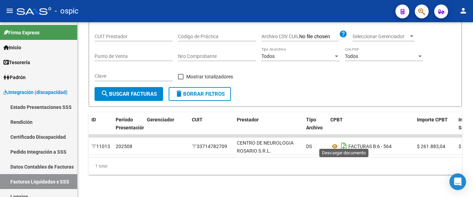
click at [342, 142] on icon "Descargar documento" at bounding box center [343, 146] width 9 height 11
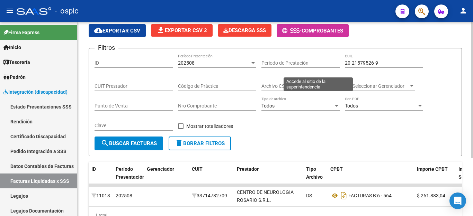
scroll to position [0, 0]
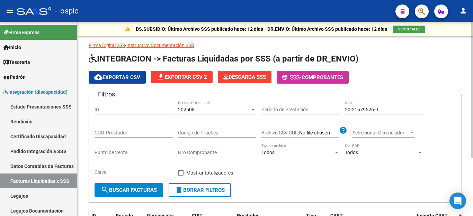
click at [352, 108] on input "20-21579526-9" at bounding box center [384, 110] width 78 height 6
paste input "3-57454344-4"
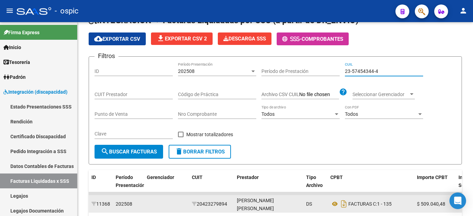
scroll to position [152, 0]
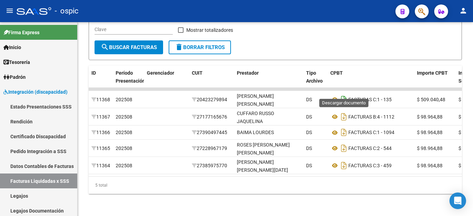
click at [344, 94] on icon "Descargar documento" at bounding box center [343, 99] width 9 height 11
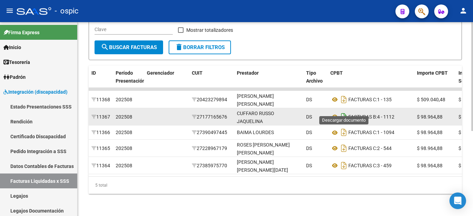
click at [343, 111] on icon "Descargar documento" at bounding box center [343, 116] width 9 height 11
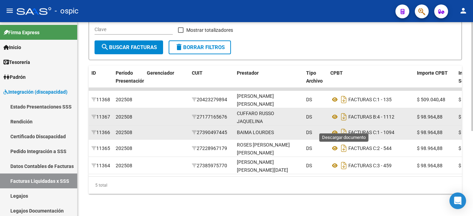
drag, startPoint x: 344, startPoint y: 124, endPoint x: 344, endPoint y: 130, distance: 5.5
click at [344, 127] on icon "Descargar documento" at bounding box center [343, 132] width 9 height 11
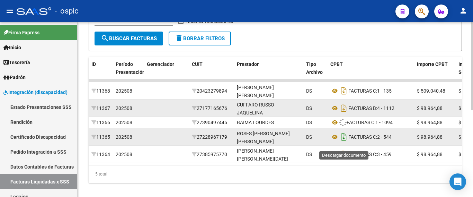
click at [344, 140] on icon "Descargar documento" at bounding box center [343, 136] width 9 height 11
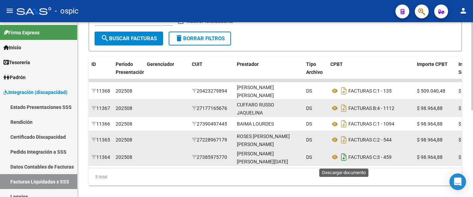
click at [344, 159] on icon "Descargar documento" at bounding box center [343, 156] width 9 height 11
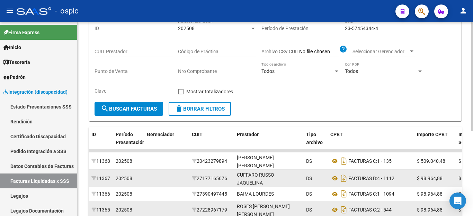
scroll to position [48, 0]
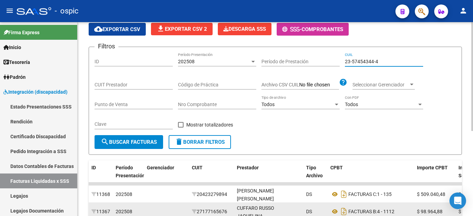
click at [377, 61] on input "23-57454344-4" at bounding box center [384, 62] width 78 height 6
paste input "4029517"
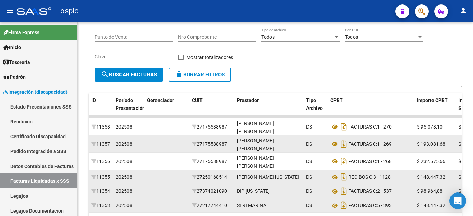
scroll to position [169, 0]
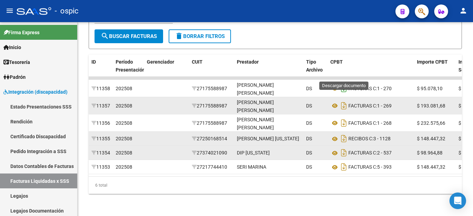
click at [344, 83] on icon "Descargar documento" at bounding box center [343, 88] width 9 height 11
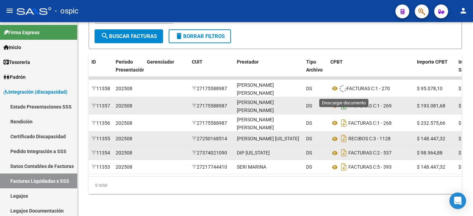
click at [343, 100] on icon "Descargar documento" at bounding box center [343, 105] width 9 height 11
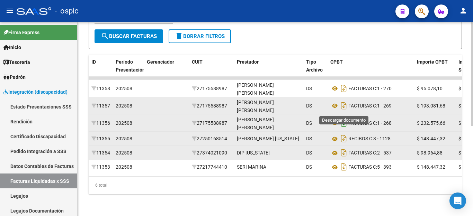
click at [343, 118] on icon "Descargar documento" at bounding box center [343, 123] width 9 height 11
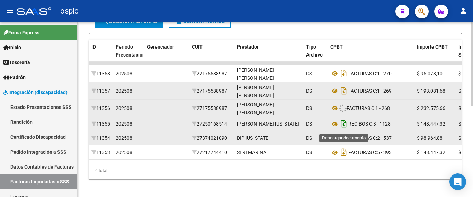
click at [343, 125] on icon "Descargar documento" at bounding box center [343, 123] width 9 height 11
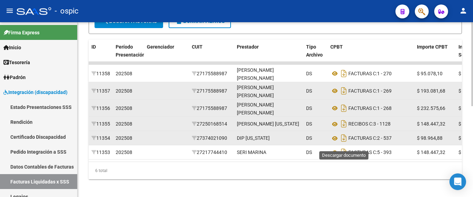
click at [346, 143] on icon "Descargar documento" at bounding box center [343, 137] width 9 height 11
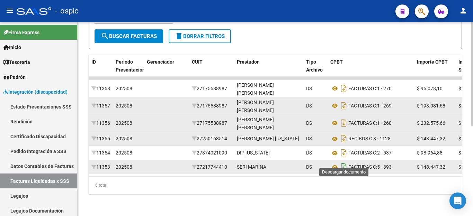
click at [345, 162] on icon "Descargar documento" at bounding box center [343, 167] width 9 height 11
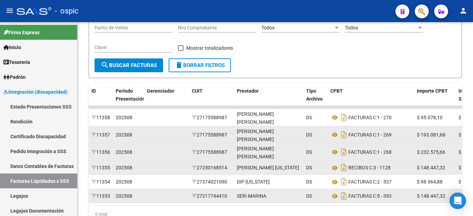
scroll to position [65, 0]
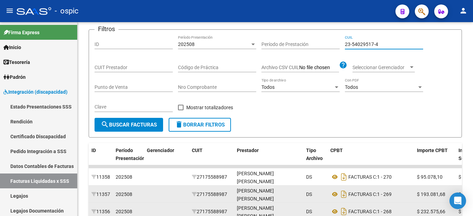
click at [381, 44] on input "23-54029517-4" at bounding box center [384, 45] width 78 height 6
paste input "0-44428592"
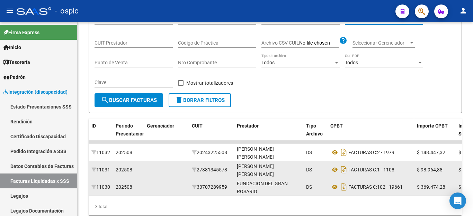
scroll to position [117, 0]
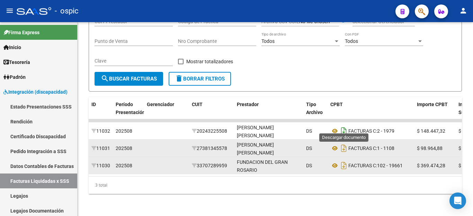
click at [344, 126] on icon "Descargar documento" at bounding box center [343, 131] width 9 height 11
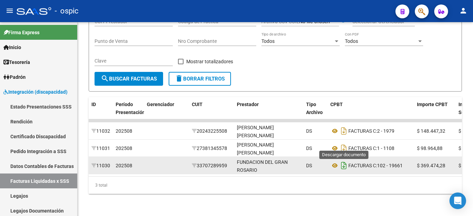
drag, startPoint x: 343, startPoint y: 140, endPoint x: 345, endPoint y: 155, distance: 15.4
click at [344, 143] on icon "Descargar documento" at bounding box center [343, 148] width 9 height 11
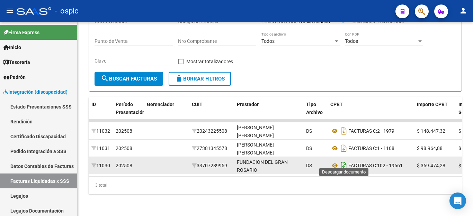
click at [346, 160] on icon "Descargar documento" at bounding box center [343, 165] width 9 height 11
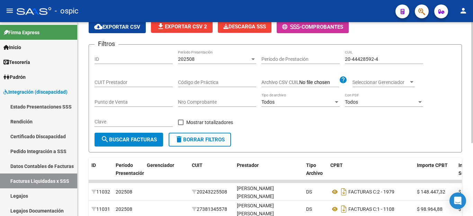
scroll to position [48, 0]
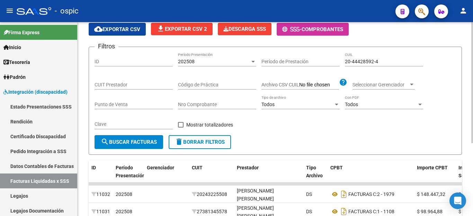
click at [380, 62] on input "20-44428592-4" at bounding box center [384, 62] width 78 height 6
paste input "55099866-2"
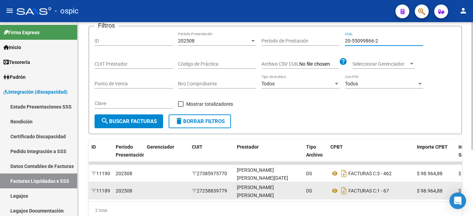
scroll to position [100, 0]
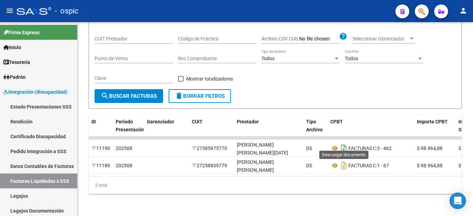
click at [344, 145] on icon "Descargar documento" at bounding box center [343, 148] width 9 height 11
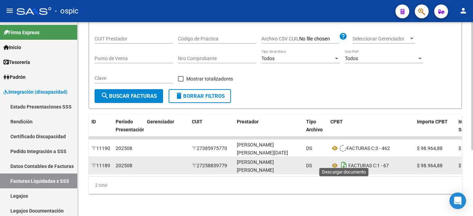
click at [343, 162] on icon "Descargar documento" at bounding box center [343, 165] width 9 height 11
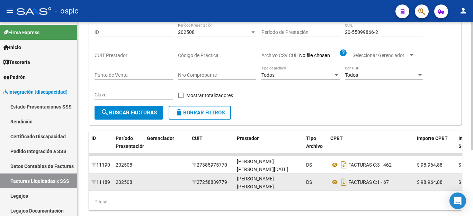
scroll to position [65, 0]
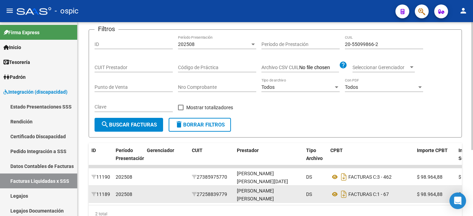
click at [361, 43] on input "20-55099866-2" at bounding box center [384, 45] width 78 height 6
paste input "6963515-3"
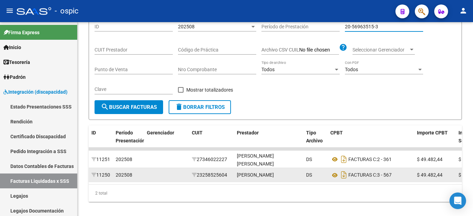
scroll to position [100, 0]
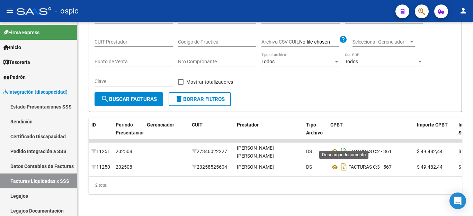
click at [341, 146] on icon "Descargar documento" at bounding box center [343, 151] width 9 height 11
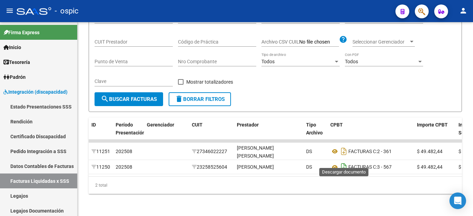
click at [343, 162] on icon "Descargar documento" at bounding box center [343, 167] width 9 height 11
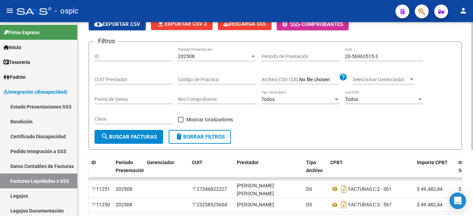
scroll to position [0, 0]
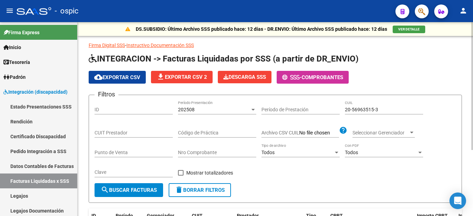
click at [354, 111] on input "20-56963515-3" at bounding box center [384, 110] width 78 height 6
paste input "9151720-2"
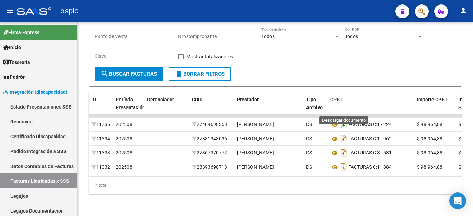
click at [341, 119] on icon "Descargar documento" at bounding box center [343, 124] width 9 height 11
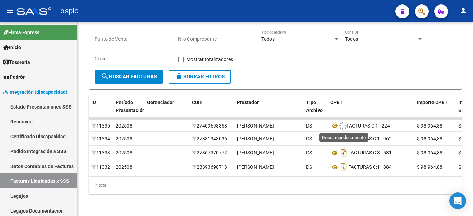
click at [343, 133] on icon "Descargar documento" at bounding box center [343, 138] width 9 height 11
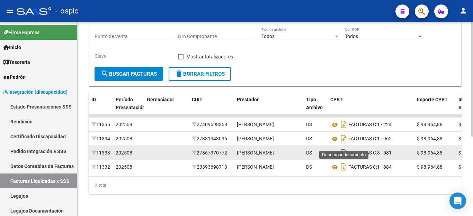
click at [344, 147] on icon "Descargar documento" at bounding box center [343, 152] width 9 height 11
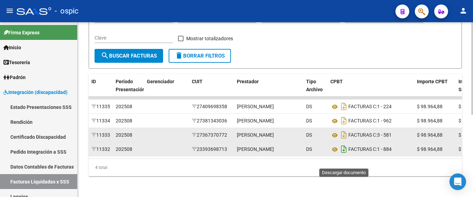
click at [342, 154] on icon "Descargar documento" at bounding box center [343, 148] width 9 height 11
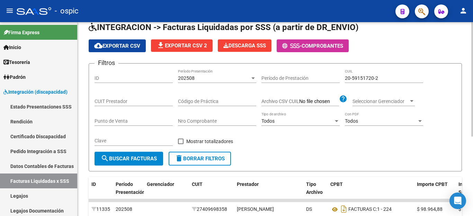
scroll to position [31, 0]
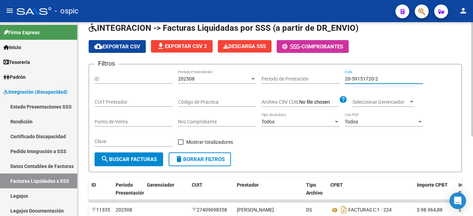
click at [364, 79] on input "20-59151720-2" at bounding box center [384, 79] width 78 height 6
paste input "3-58536315-4"
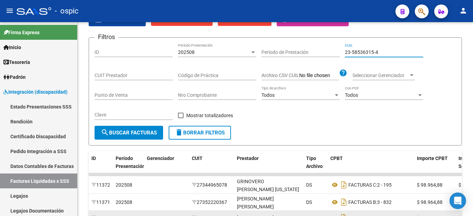
scroll to position [135, 0]
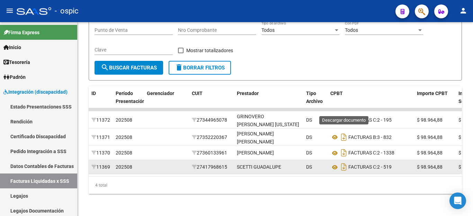
click at [342, 115] on icon "Descargar documento" at bounding box center [343, 120] width 9 height 11
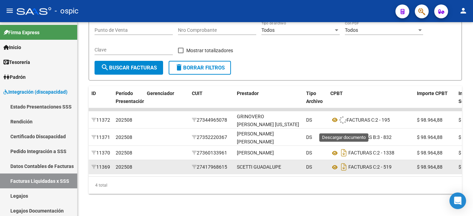
click at [342, 132] on icon "Descargar documento" at bounding box center [343, 137] width 9 height 11
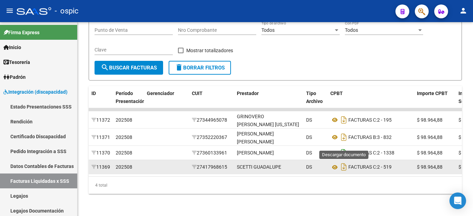
click at [345, 147] on icon "Descargar documento" at bounding box center [343, 152] width 9 height 11
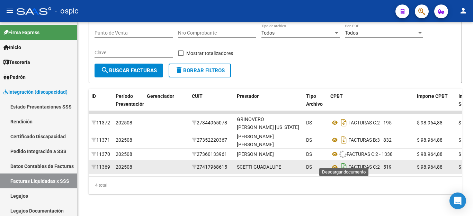
click at [345, 162] on icon "Descargar documento" at bounding box center [343, 167] width 9 height 11
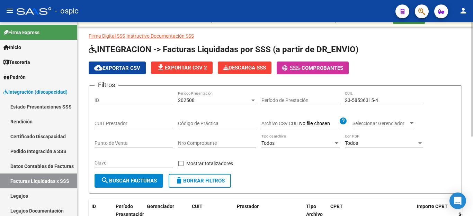
scroll to position [0, 0]
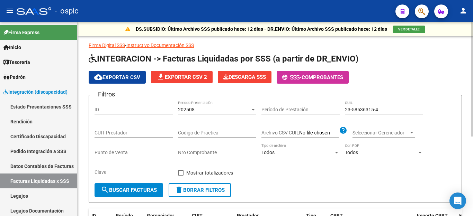
click at [360, 109] on input "23-58536315-4" at bounding box center [384, 110] width 78 height 6
paste input "0-58775524-7"
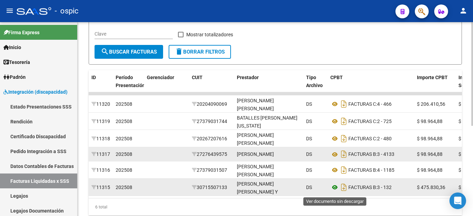
scroll to position [169, 0]
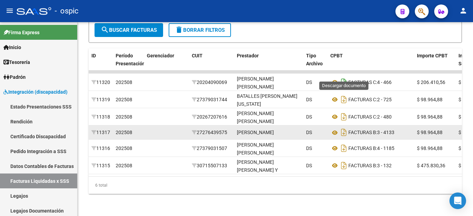
click at [343, 77] on icon "Descargar documento" at bounding box center [343, 82] width 9 height 11
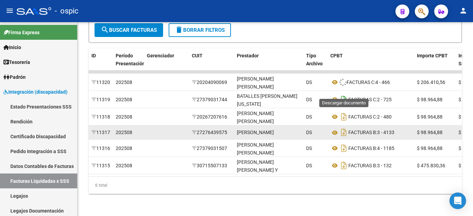
click at [346, 94] on icon "Descargar documento" at bounding box center [343, 99] width 9 height 11
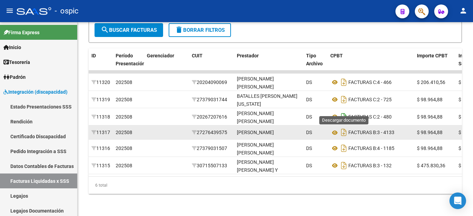
click at [346, 111] on icon "Descargar documento" at bounding box center [343, 116] width 9 height 11
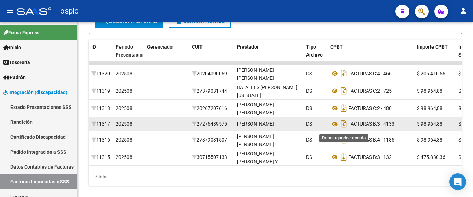
drag, startPoint x: 346, startPoint y: 126, endPoint x: 346, endPoint y: 132, distance: 6.6
click at [346, 126] on icon "Descargar documento" at bounding box center [343, 123] width 9 height 11
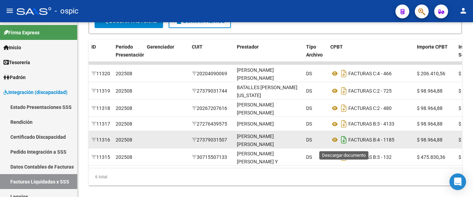
click at [346, 143] on icon "Descargar documento" at bounding box center [343, 139] width 9 height 11
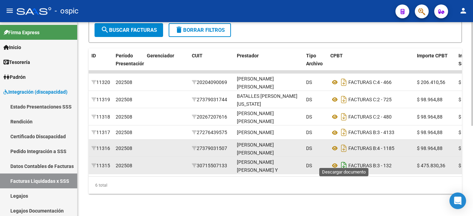
click at [344, 163] on icon "Descargar documento" at bounding box center [343, 165] width 9 height 11
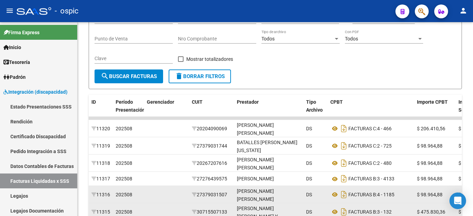
scroll to position [65, 0]
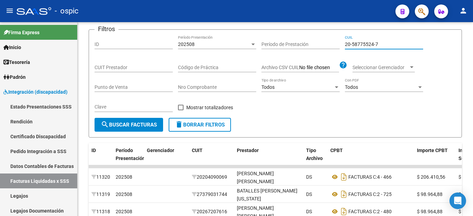
click at [377, 46] on input "20-58775524-7" at bounding box center [384, 45] width 78 height 6
drag, startPoint x: 377, startPoint y: 46, endPoint x: 310, endPoint y: 110, distance: 92.3
click at [310, 110] on div "Filtros ID 202508 Período Presentación Período de Prestación 20-58775524-7 CUIL…" at bounding box center [274, 76] width 361 height 83
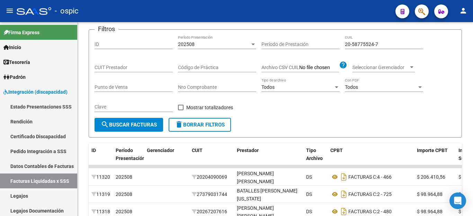
click at [360, 46] on input "20-58775524-7" at bounding box center [384, 45] width 78 height 6
paste input "49791308-0"
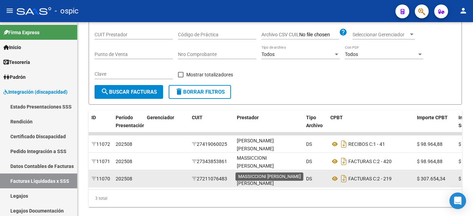
scroll to position [117, 0]
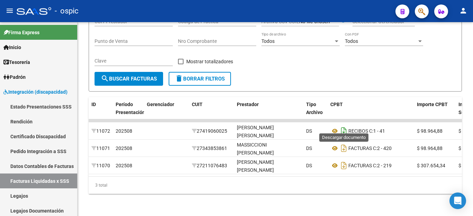
click at [342, 126] on icon "Descargar documento" at bounding box center [343, 131] width 9 height 11
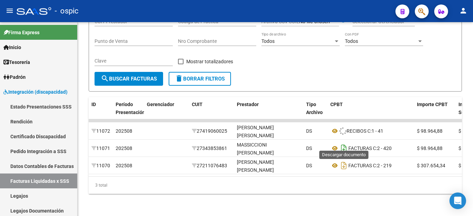
click at [342, 143] on icon "Descargar documento" at bounding box center [343, 148] width 9 height 11
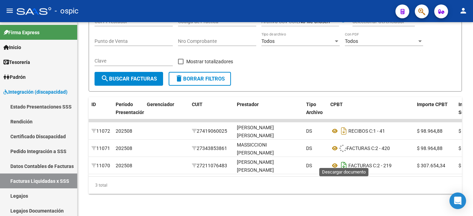
click at [345, 160] on icon "Descargar documento" at bounding box center [343, 165] width 9 height 11
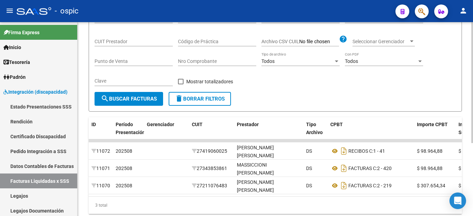
scroll to position [48, 0]
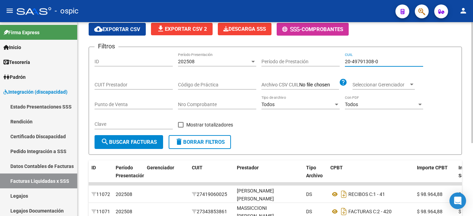
click at [370, 59] on input "20-49791308-0" at bounding box center [384, 62] width 78 height 6
paste input "7-53405072-6"
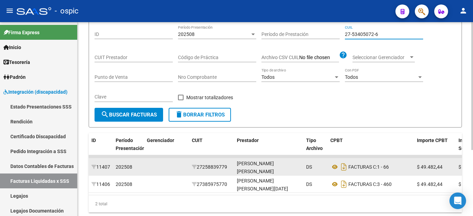
scroll to position [100, 0]
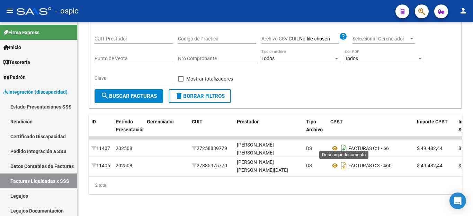
click at [344, 145] on icon "Descargar documento" at bounding box center [343, 148] width 9 height 11
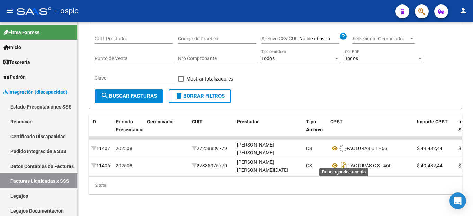
drag, startPoint x: 343, startPoint y: 163, endPoint x: 340, endPoint y: 169, distance: 6.8
click at [342, 163] on icon "Descargar documento" at bounding box center [343, 165] width 9 height 11
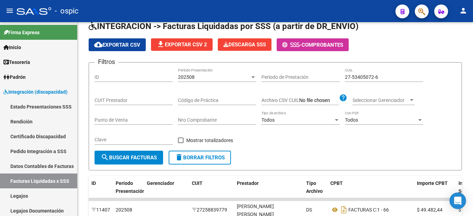
scroll to position [31, 0]
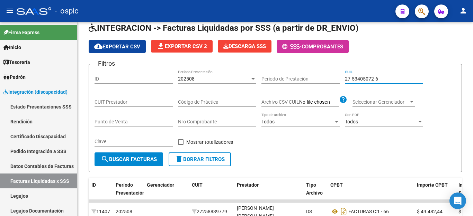
click at [353, 78] on input "27-53405072-6" at bounding box center [384, 79] width 78 height 6
paste input "0-55529506"
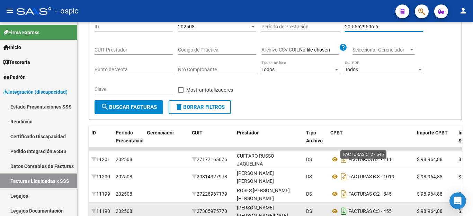
scroll to position [135, 0]
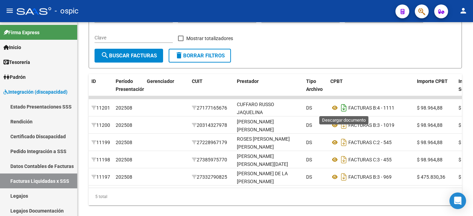
click at [342, 106] on icon "Descargar documento" at bounding box center [343, 107] width 9 height 11
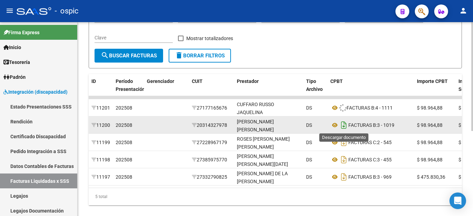
click at [343, 126] on icon "Descargar documento" at bounding box center [343, 125] width 9 height 11
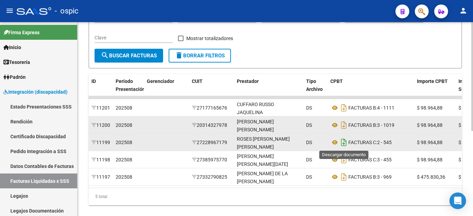
click at [340, 144] on icon "Descargar documento" at bounding box center [343, 142] width 9 height 11
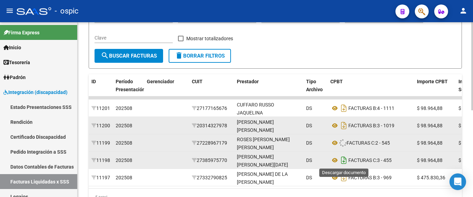
click at [341, 157] on icon "Descargar documento" at bounding box center [343, 159] width 9 height 11
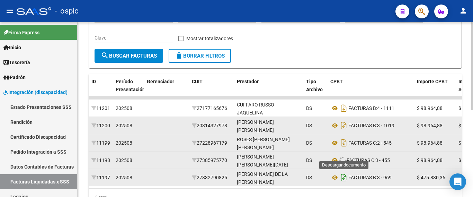
click at [342, 178] on icon "Descargar documento" at bounding box center [343, 177] width 9 height 11
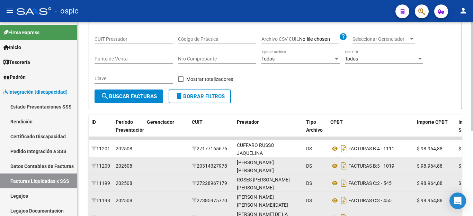
scroll to position [0, 0]
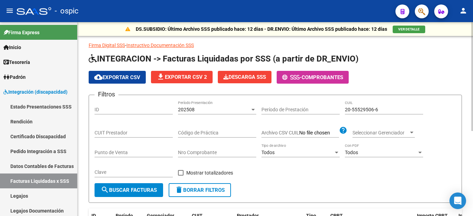
click at [357, 108] on input "20-55529506-6" at bounding box center [384, 110] width 78 height 6
paste input "48972291-8"
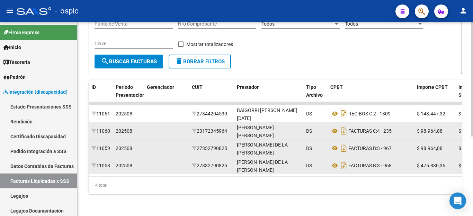
scroll to position [135, 0]
drag, startPoint x: 345, startPoint y: 110, endPoint x: 345, endPoint y: 119, distance: 9.3
click at [345, 110] on icon "Descargar documento" at bounding box center [343, 113] width 9 height 11
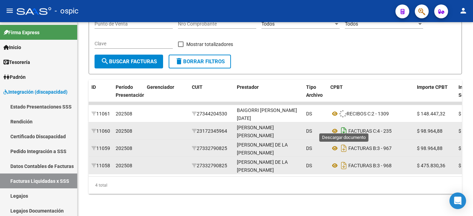
click at [345, 126] on icon "Descargar documento" at bounding box center [343, 131] width 9 height 11
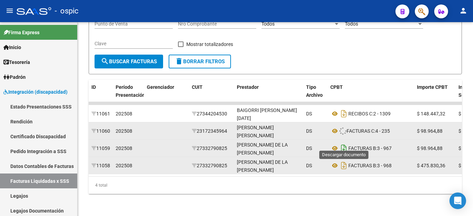
click at [343, 143] on icon "Descargar documento" at bounding box center [343, 148] width 9 height 11
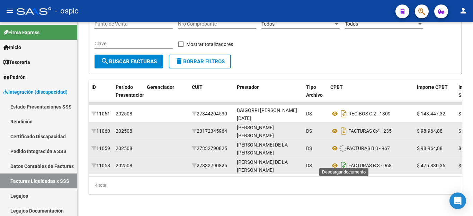
click at [345, 160] on icon "Descargar documento" at bounding box center [343, 165] width 9 height 11
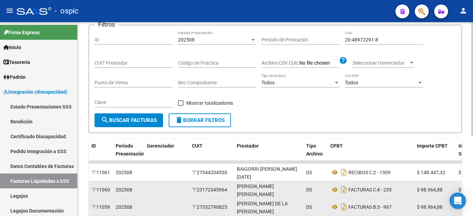
scroll to position [0, 0]
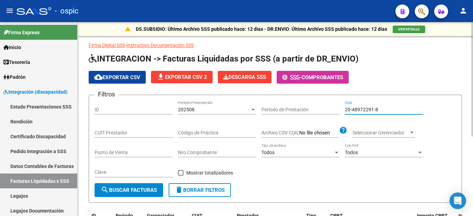
click at [350, 109] on input "20-48972291-8" at bounding box center [384, 110] width 78 height 6
paste input "7-57326012-6"
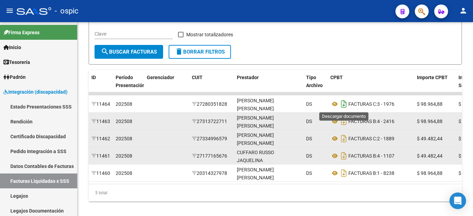
click at [343, 108] on icon "Descargar documento" at bounding box center [343, 104] width 9 height 11
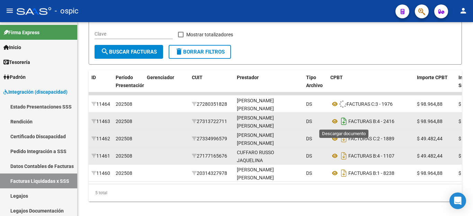
click at [342, 118] on icon "Descargar documento" at bounding box center [343, 121] width 9 height 11
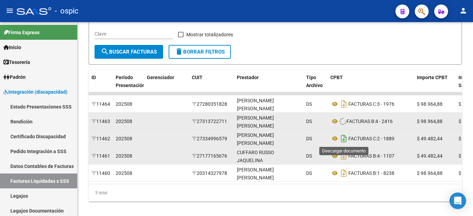
click at [343, 138] on icon "Descargar documento" at bounding box center [343, 138] width 9 height 11
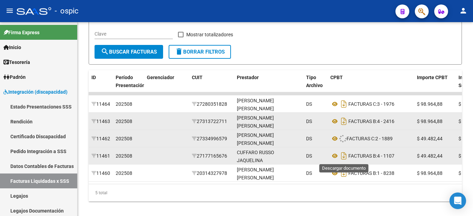
drag, startPoint x: 343, startPoint y: 151, endPoint x: 343, endPoint y: 162, distance: 10.7
click at [343, 151] on icon "Descargar documento" at bounding box center [343, 156] width 9 height 11
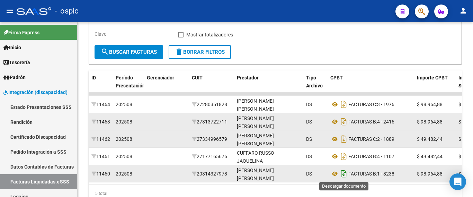
click at [342, 171] on icon "Descargar documento" at bounding box center [343, 173] width 9 height 11
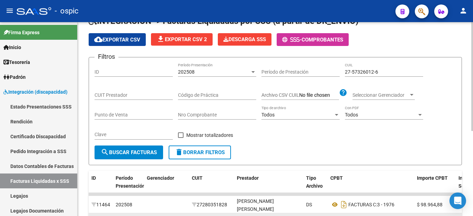
scroll to position [35, 0]
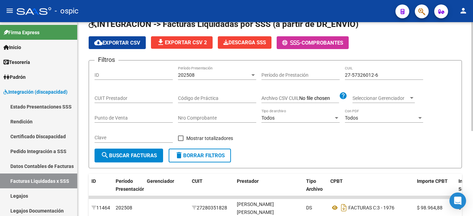
click at [352, 77] on input "27-57326012-6" at bounding box center [384, 75] width 78 height 6
paste input "0-50698506-5"
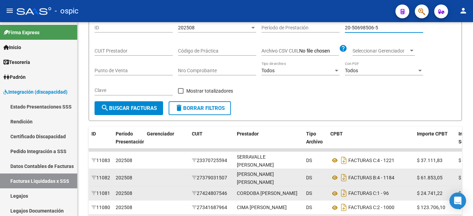
scroll to position [138, 0]
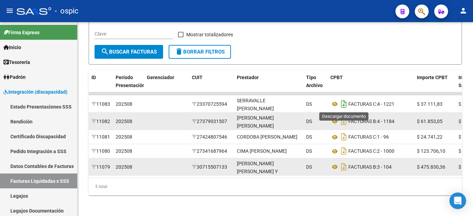
click at [342, 108] on icon "Descargar documento" at bounding box center [343, 104] width 9 height 11
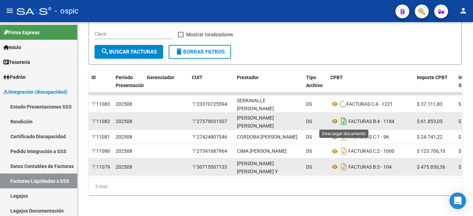
click at [344, 125] on icon "Descargar documento" at bounding box center [343, 121] width 9 height 11
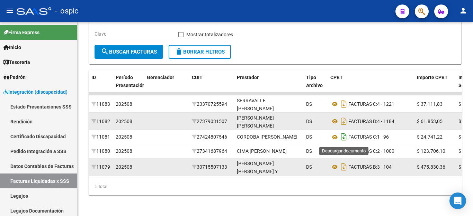
click at [344, 135] on icon "Descargar documento" at bounding box center [343, 137] width 9 height 11
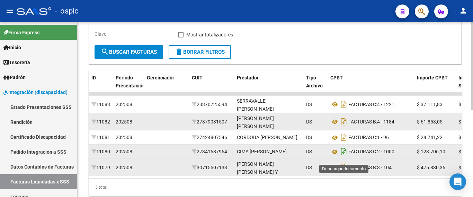
click at [344, 154] on icon "Descargar documento" at bounding box center [343, 151] width 9 height 11
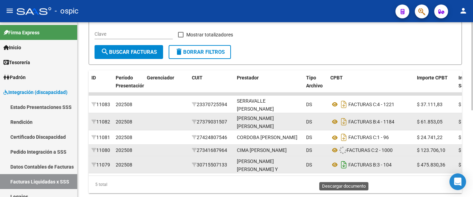
click at [344, 170] on icon "Descargar documento" at bounding box center [343, 164] width 9 height 11
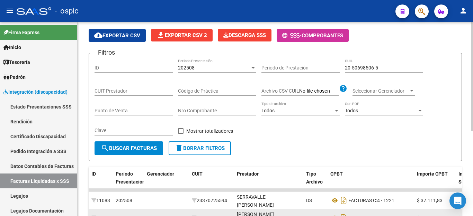
scroll to position [35, 0]
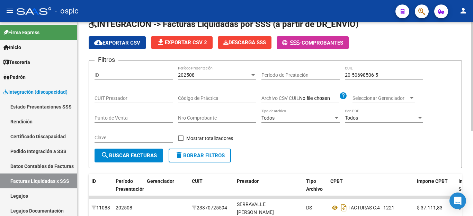
click at [358, 74] on input "20-50698506-5" at bounding box center [384, 75] width 78 height 6
paste input "759595-3"
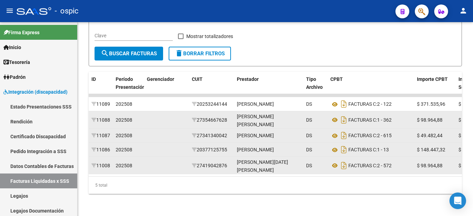
scroll to position [152, 0]
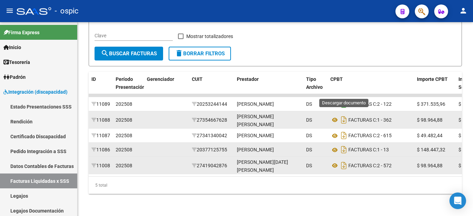
click at [345, 99] on icon "Descargar documento" at bounding box center [343, 104] width 9 height 11
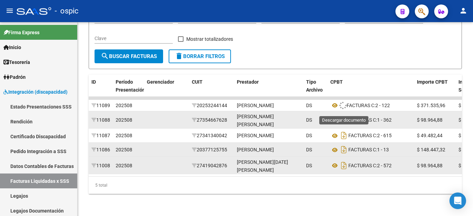
click at [345, 115] on icon "Descargar documento" at bounding box center [343, 120] width 9 height 11
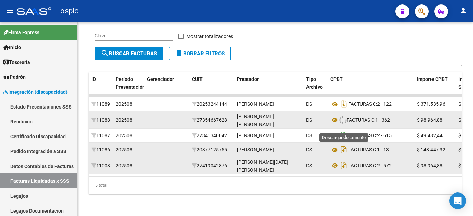
click at [346, 130] on icon "Descargar documento" at bounding box center [343, 135] width 9 height 11
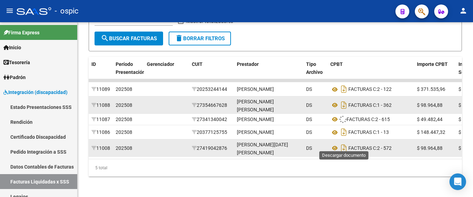
drag, startPoint x: 346, startPoint y: 142, endPoint x: 345, endPoint y: 152, distance: 10.7
click at [346, 137] on icon "Descargar documento" at bounding box center [343, 131] width 9 height 11
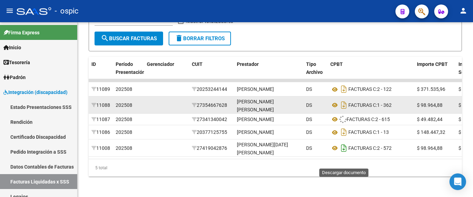
click at [343, 153] on icon "Descargar documento" at bounding box center [343, 147] width 9 height 11
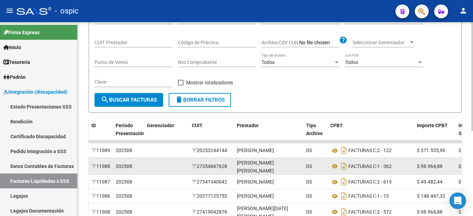
scroll to position [48, 0]
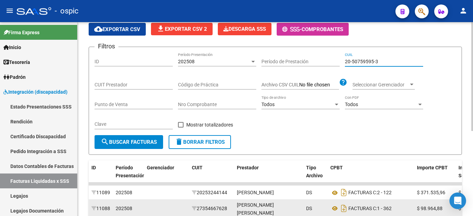
click at [374, 59] on input "20-50759595-3" at bounding box center [384, 62] width 78 height 6
paste input "7-53916075-9"
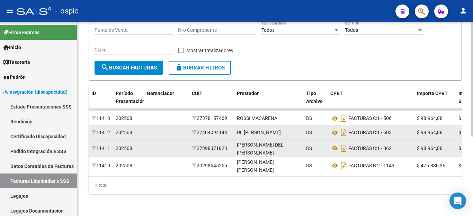
scroll to position [135, 0]
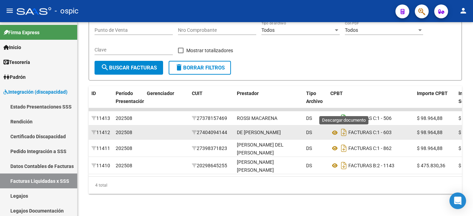
click at [344, 113] on icon "Descargar documento" at bounding box center [343, 118] width 9 height 11
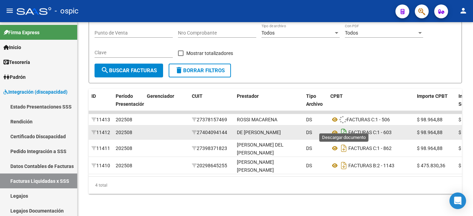
click at [345, 127] on icon "Descargar documento" at bounding box center [343, 132] width 9 height 11
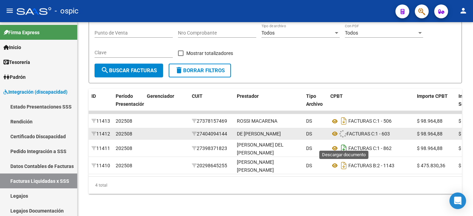
click at [345, 143] on icon "Descargar documento" at bounding box center [343, 148] width 9 height 11
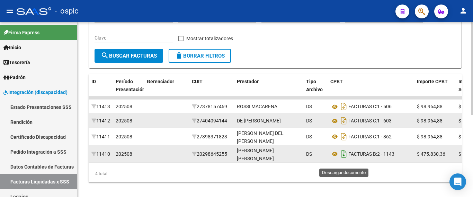
click at [342, 158] on icon "Descargar documento" at bounding box center [343, 153] width 9 height 11
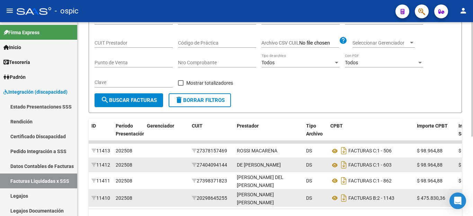
scroll to position [65, 0]
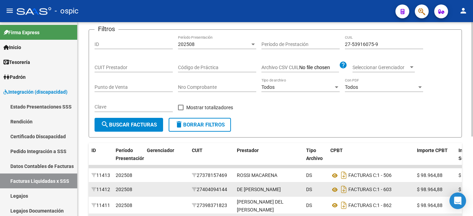
click at [370, 45] on input "27-53916075-9" at bounding box center [384, 45] width 78 height 6
paste input "0-56016778-5"
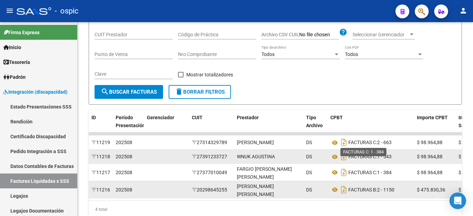
scroll to position [135, 0]
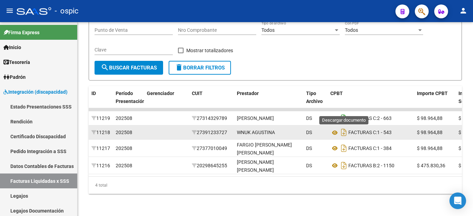
click at [345, 113] on icon "Descargar documento" at bounding box center [343, 118] width 9 height 11
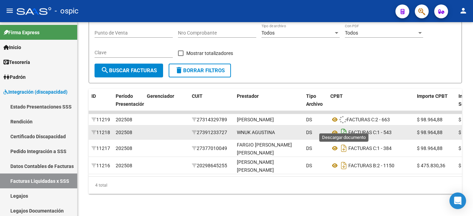
click at [346, 127] on icon "Descargar documento" at bounding box center [343, 132] width 9 height 11
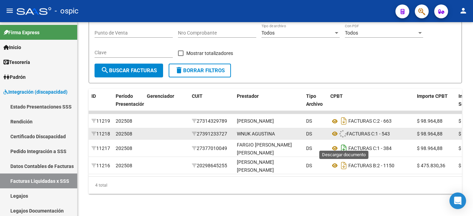
click at [344, 143] on icon "Descargar documento" at bounding box center [343, 148] width 9 height 11
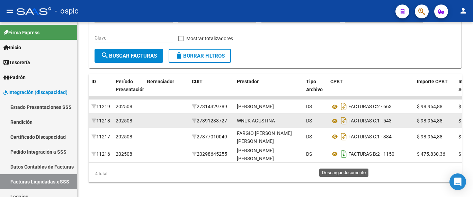
click at [345, 159] on icon "Descargar documento" at bounding box center [343, 153] width 9 height 11
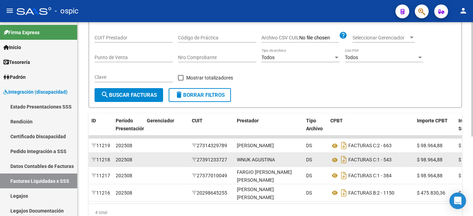
scroll to position [65, 0]
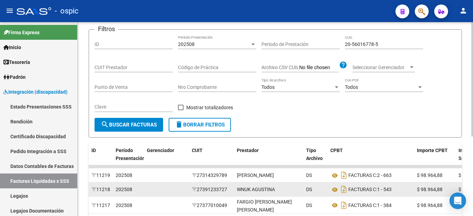
click at [363, 45] on input "20-56016778-5" at bounding box center [384, 45] width 78 height 6
paste input "7-56960643-3"
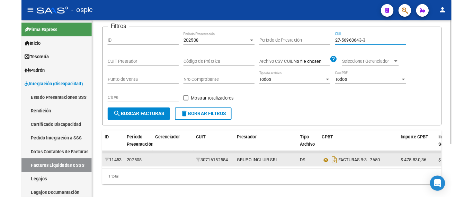
scroll to position [83, 0]
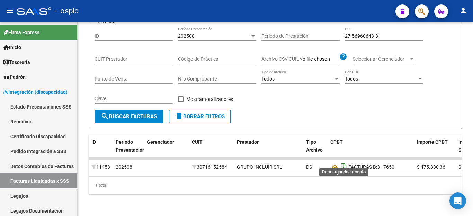
click at [343, 162] on icon "Descargar documento" at bounding box center [343, 167] width 9 height 11
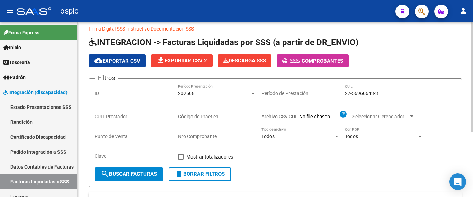
scroll to position [13, 0]
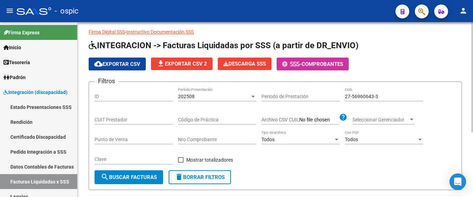
click at [359, 95] on input "27-56960643-3" at bounding box center [384, 96] width 78 height 6
paste input "0-57991552-9"
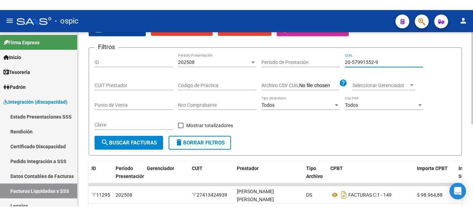
scroll to position [152, 0]
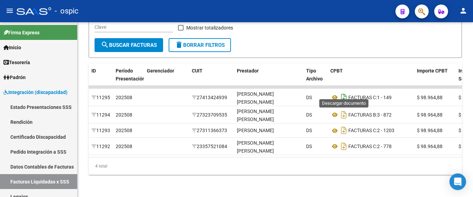
click at [343, 94] on icon "Descargar documento" at bounding box center [343, 97] width 9 height 11
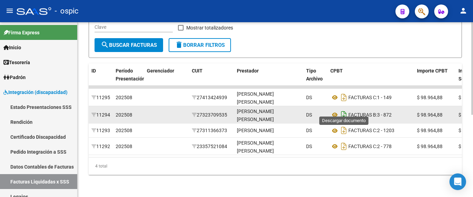
click at [343, 109] on icon "Descargar documento" at bounding box center [343, 114] width 9 height 11
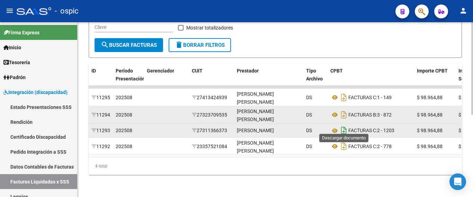
click at [343, 125] on icon "Descargar documento" at bounding box center [343, 130] width 9 height 11
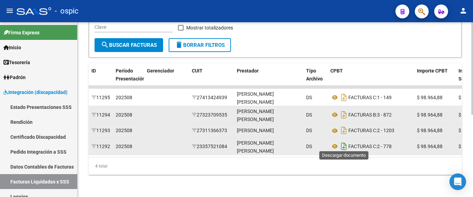
click at [342, 143] on icon "Descargar documento" at bounding box center [343, 146] width 9 height 11
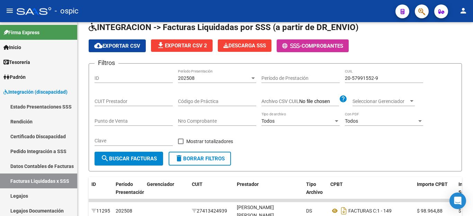
scroll to position [31, 0]
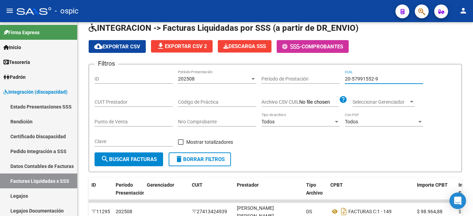
click at [358, 78] on input "20-57991552-9" at bounding box center [384, 79] width 78 height 6
paste input "6455797"
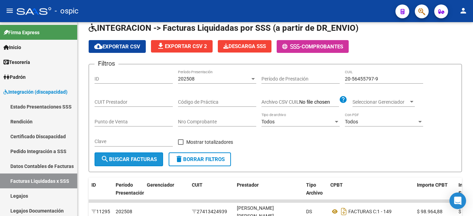
click at [134, 157] on span "search Buscar Facturas" at bounding box center [129, 159] width 56 height 6
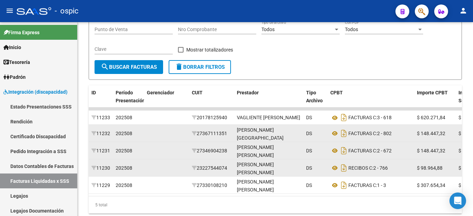
scroll to position [135, 0]
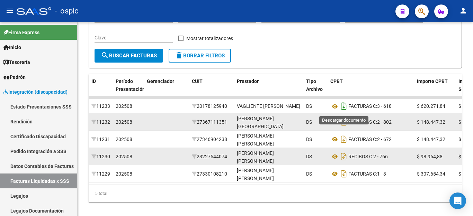
click at [343, 110] on icon "Descargar documento" at bounding box center [343, 106] width 9 height 11
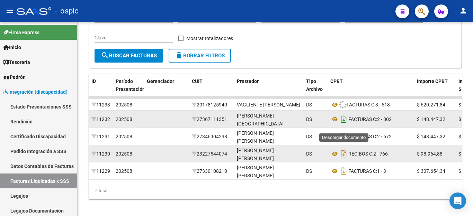
click at [342, 125] on icon "Descargar documento" at bounding box center [343, 119] width 9 height 11
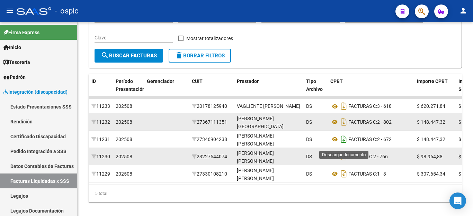
click at [345, 143] on icon "Descargar documento" at bounding box center [343, 139] width 9 height 11
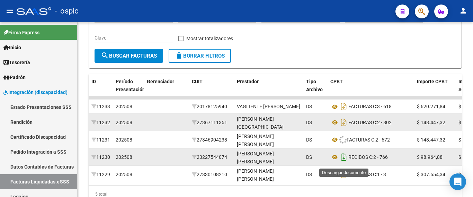
click at [346, 161] on icon "Descargar documento" at bounding box center [343, 156] width 9 height 11
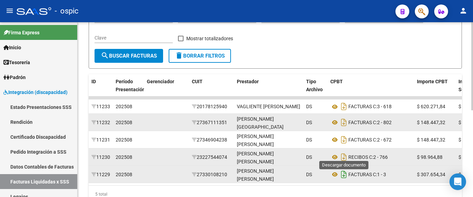
click at [340, 180] on icon "Descargar documento" at bounding box center [343, 174] width 9 height 11
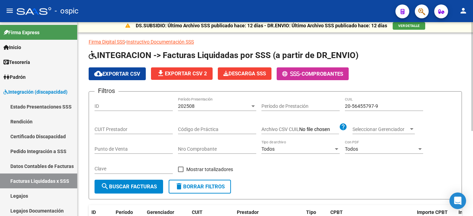
scroll to position [0, 0]
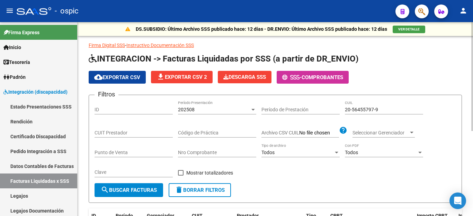
click at [352, 106] on div "20-56455797-9 CUIL" at bounding box center [384, 108] width 78 height 14
click at [352, 107] on input "20-56455797-9" at bounding box center [384, 110] width 78 height 6
paste input "4764203-2"
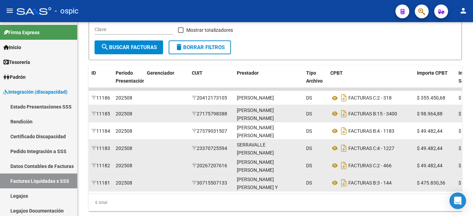
scroll to position [169, 0]
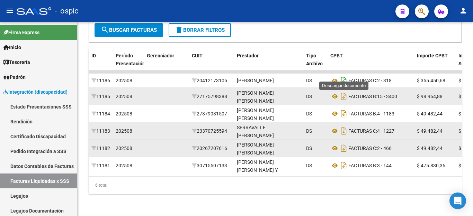
click at [342, 75] on icon "Descargar documento" at bounding box center [343, 80] width 9 height 11
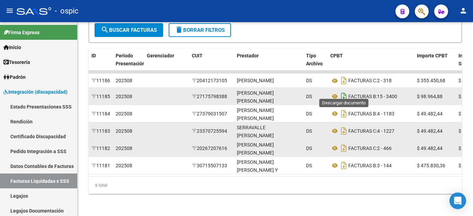
click at [344, 91] on icon "Descargar documento" at bounding box center [343, 96] width 9 height 11
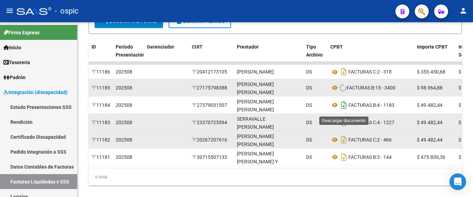
click at [344, 110] on icon "Descargar documento" at bounding box center [343, 104] width 9 height 11
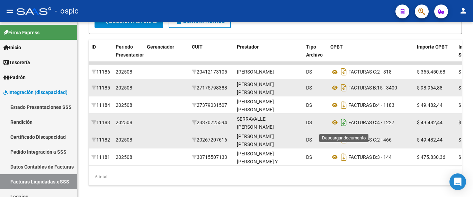
click at [346, 124] on icon "Descargar documento" at bounding box center [343, 122] width 9 height 11
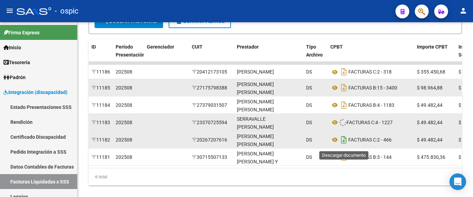
click at [344, 144] on icon "Descargar documento" at bounding box center [343, 139] width 9 height 11
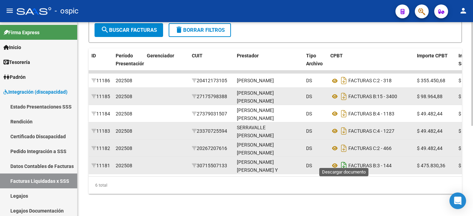
click at [342, 163] on icon "Descargar documento" at bounding box center [343, 165] width 9 height 11
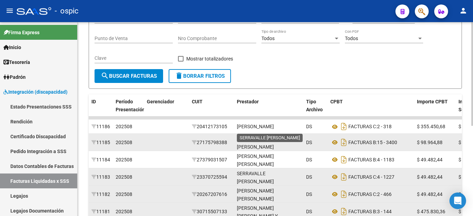
scroll to position [65, 0]
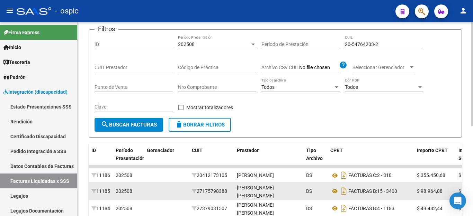
click at [357, 40] on div "20-54764203-2 CUIL" at bounding box center [384, 42] width 78 height 14
click at [357, 42] on input "20-54764203-2" at bounding box center [384, 45] width 78 height 6
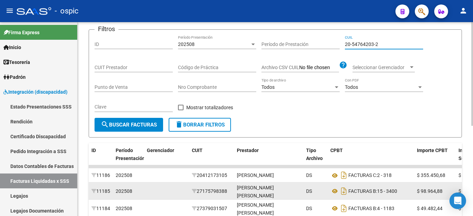
paste input "3-20915605-9"
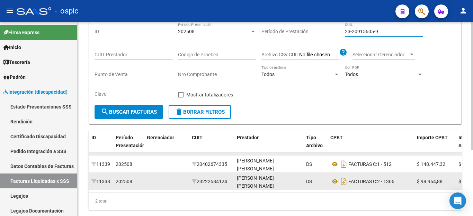
scroll to position [100, 0]
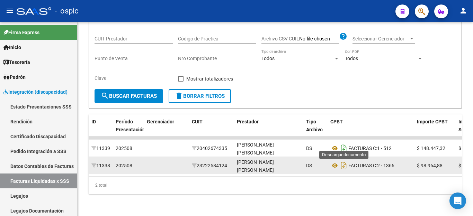
click at [345, 143] on icon "Descargar documento" at bounding box center [343, 148] width 9 height 11
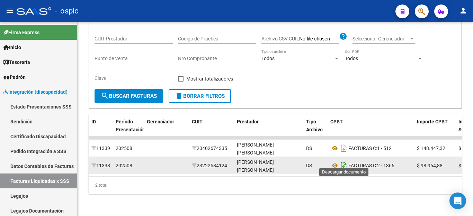
click at [342, 162] on icon "Descargar documento" at bounding box center [343, 165] width 9 height 11
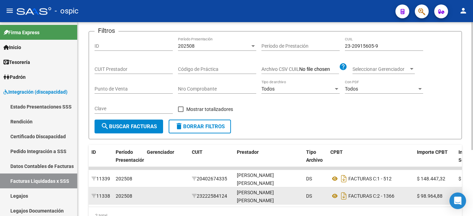
scroll to position [31, 0]
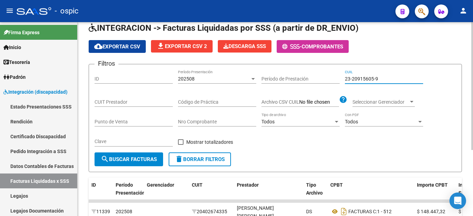
click at [380, 80] on input "23-20915605-9" at bounding box center [384, 79] width 78 height 6
paste input "0-57456766-2"
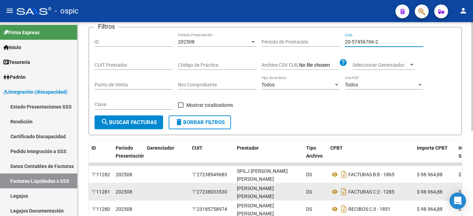
scroll to position [152, 0]
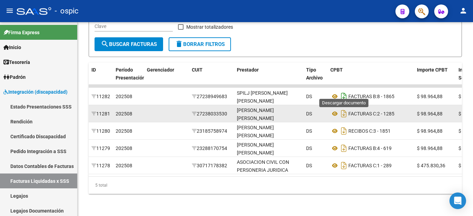
click at [346, 91] on icon "Descargar documento" at bounding box center [343, 96] width 9 height 11
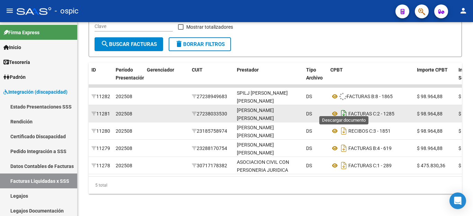
click at [346, 108] on icon "Descargar documento" at bounding box center [343, 113] width 9 height 11
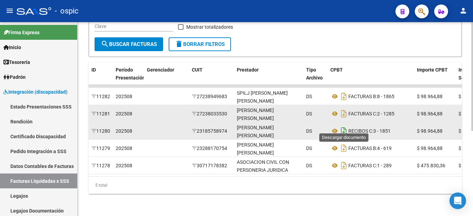
click at [344, 126] on icon "Descargar documento" at bounding box center [343, 131] width 9 height 11
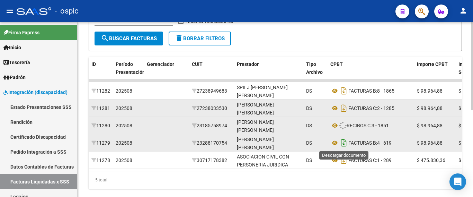
click at [344, 140] on icon "Descargar documento" at bounding box center [343, 142] width 9 height 11
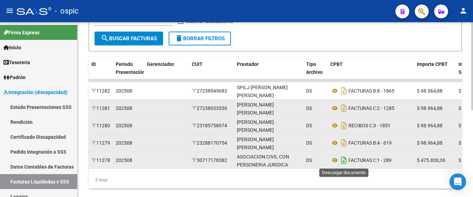
click at [344, 160] on icon "Descargar documento" at bounding box center [343, 159] width 9 height 11
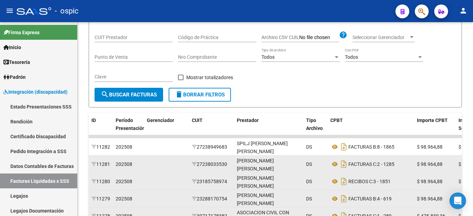
scroll to position [13, 0]
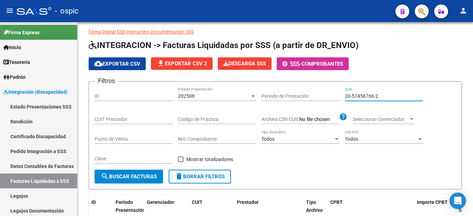
click at [368, 96] on input "20-57456766-2" at bounding box center [384, 96] width 78 height 6
paste input "4763619-9"
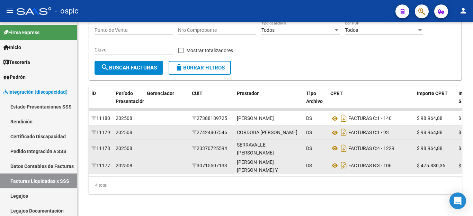
scroll to position [135, 0]
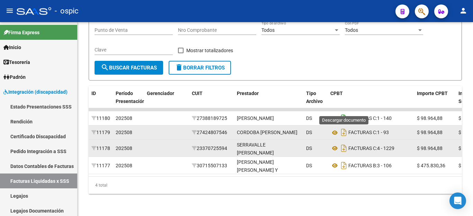
click at [343, 113] on icon "Descargar documento" at bounding box center [343, 118] width 9 height 11
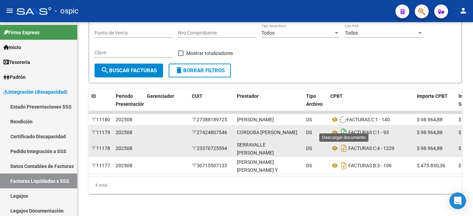
click at [346, 128] on icon "Descargar documento" at bounding box center [343, 132] width 9 height 11
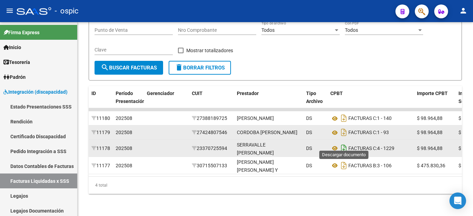
drag, startPoint x: 346, startPoint y: 142, endPoint x: 345, endPoint y: 158, distance: 16.0
click at [346, 143] on icon "Descargar documento" at bounding box center [343, 148] width 9 height 11
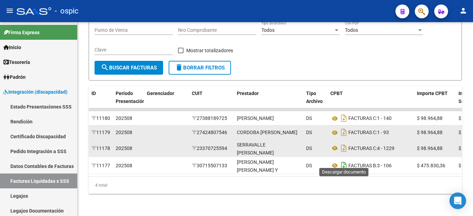
click at [344, 160] on icon "Descargar documento" at bounding box center [343, 165] width 9 height 11
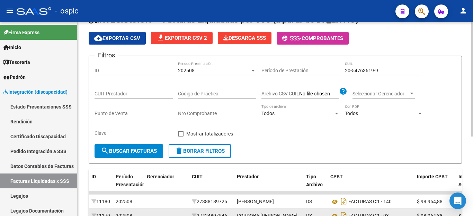
scroll to position [31, 0]
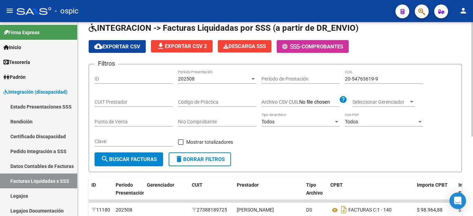
click at [361, 79] on input "20-54763619-9" at bounding box center [384, 79] width 78 height 6
paste input "3272514-4"
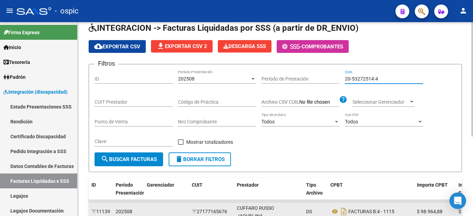
scroll to position [135, 0]
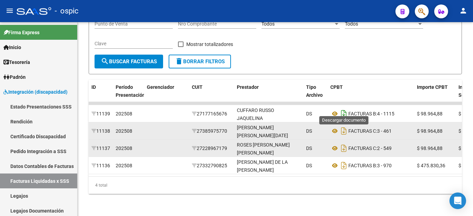
click at [344, 108] on icon "Descargar documento" at bounding box center [343, 113] width 9 height 11
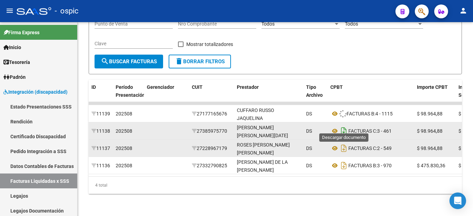
click at [344, 126] on icon "Descargar documento" at bounding box center [343, 131] width 9 height 11
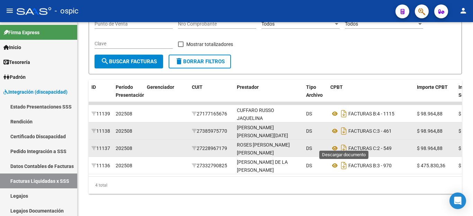
drag, startPoint x: 344, startPoint y: 147, endPoint x: 345, endPoint y: 151, distance: 3.9
click at [344, 147] on icon "Descargar documento" at bounding box center [343, 148] width 9 height 11
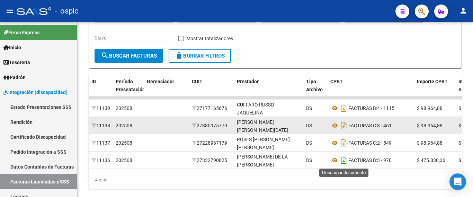
click at [344, 160] on icon "Descargar documento" at bounding box center [343, 159] width 9 height 11
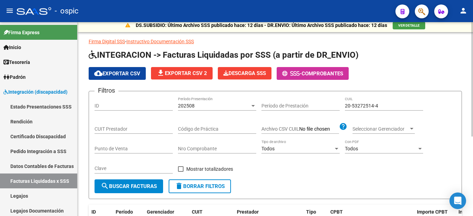
scroll to position [0, 0]
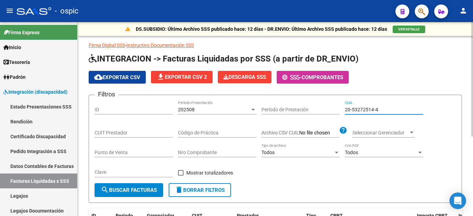
click at [362, 107] on input "20-53272514-4" at bounding box center [384, 110] width 78 height 6
paste input "7-46216805-0"
type input "27-46216805-0"
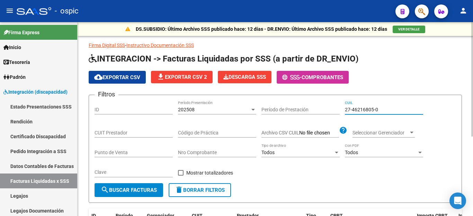
click at [143, 190] on span "search Buscar Facturas" at bounding box center [129, 190] width 56 height 6
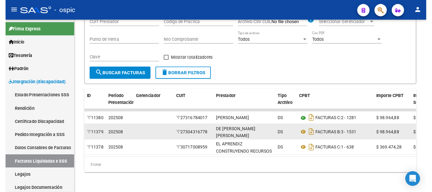
scroll to position [117, 0]
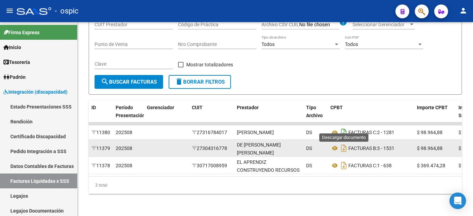
click at [344, 127] on icon "Descargar documento" at bounding box center [343, 132] width 9 height 11
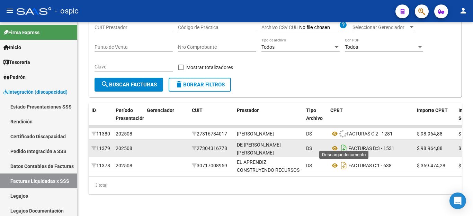
click at [345, 143] on icon "Descargar documento" at bounding box center [343, 148] width 9 height 11
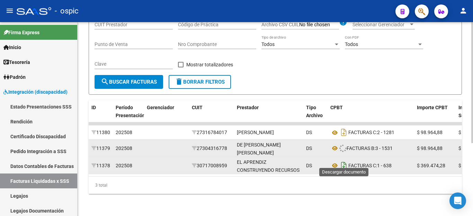
click at [341, 161] on icon "Descargar documento" at bounding box center [343, 165] width 9 height 11
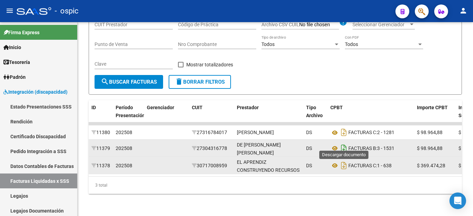
click at [342, 143] on icon "Descargar documento" at bounding box center [343, 148] width 9 height 11
